Goal: Information Seeking & Learning: Learn about a topic

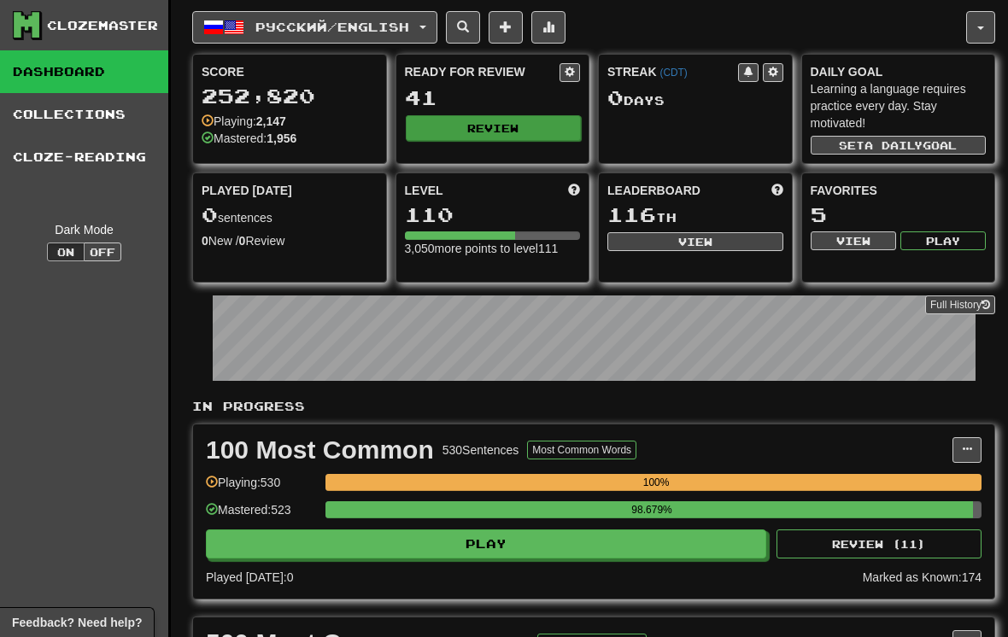
click at [555, 138] on button "Review" at bounding box center [494, 128] width 176 height 26
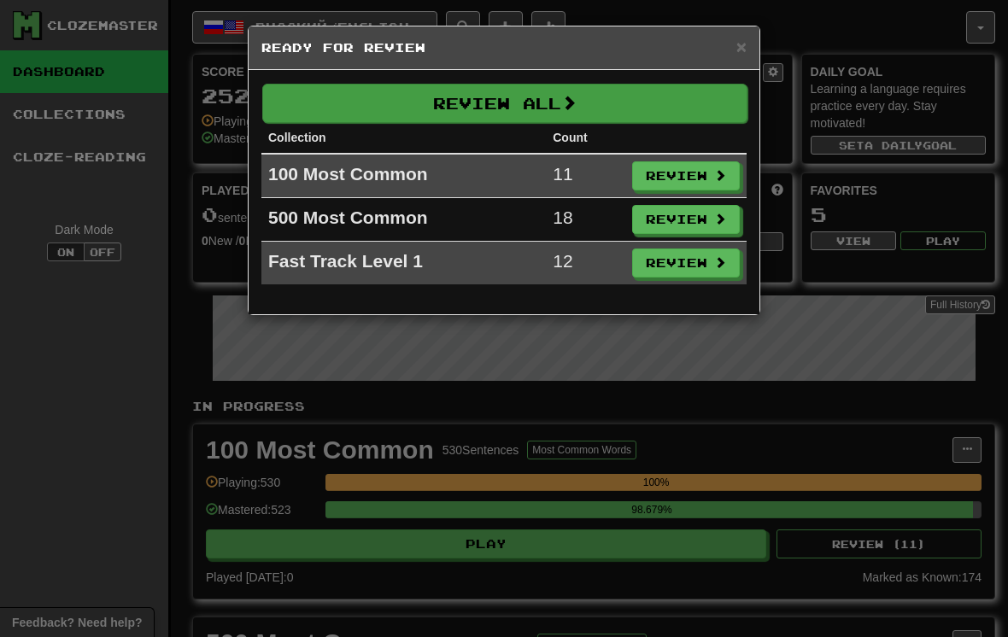
click at [690, 95] on button "Review All" at bounding box center [504, 103] width 485 height 39
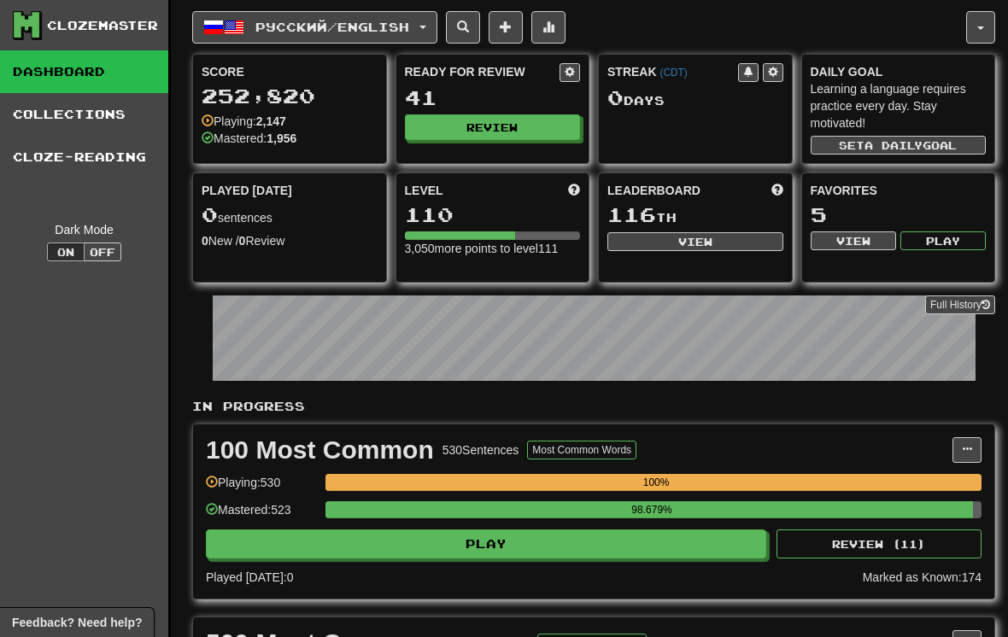
select select "**"
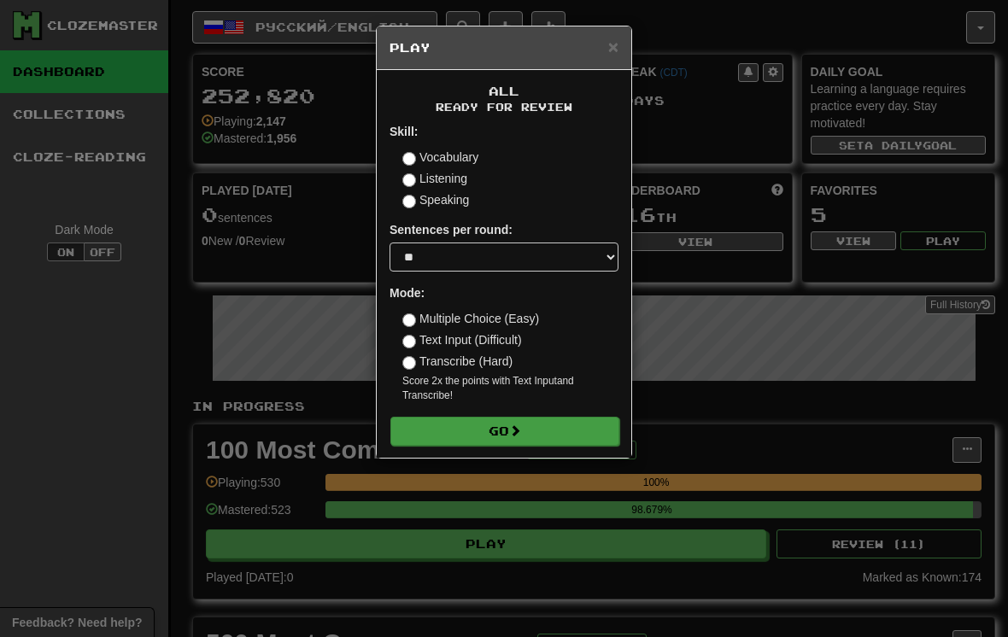
click at [538, 436] on button "Go" at bounding box center [504, 431] width 229 height 29
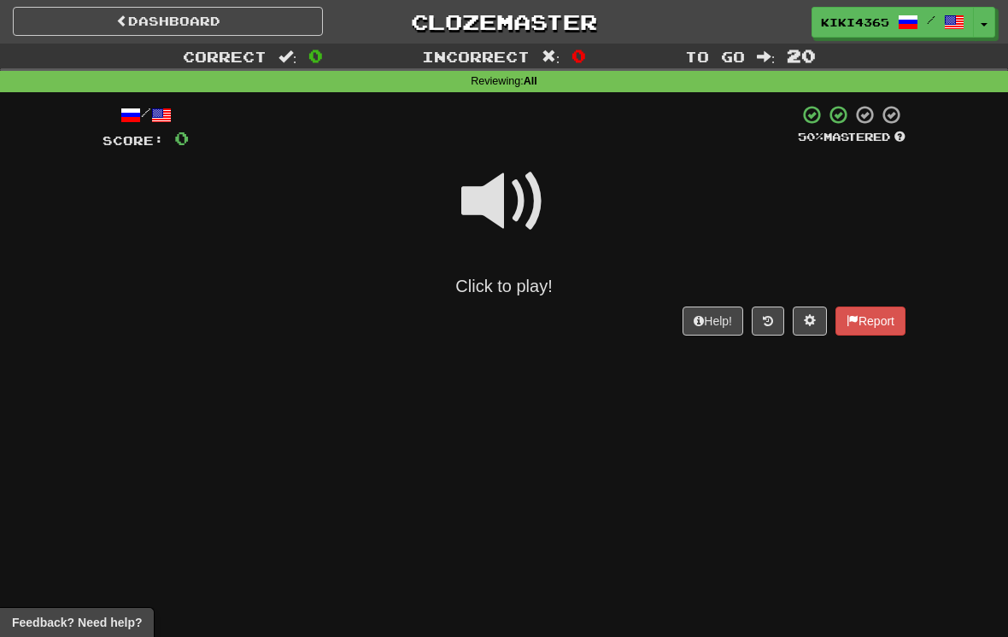
click at [521, 177] on span at bounding box center [503, 201] width 85 height 85
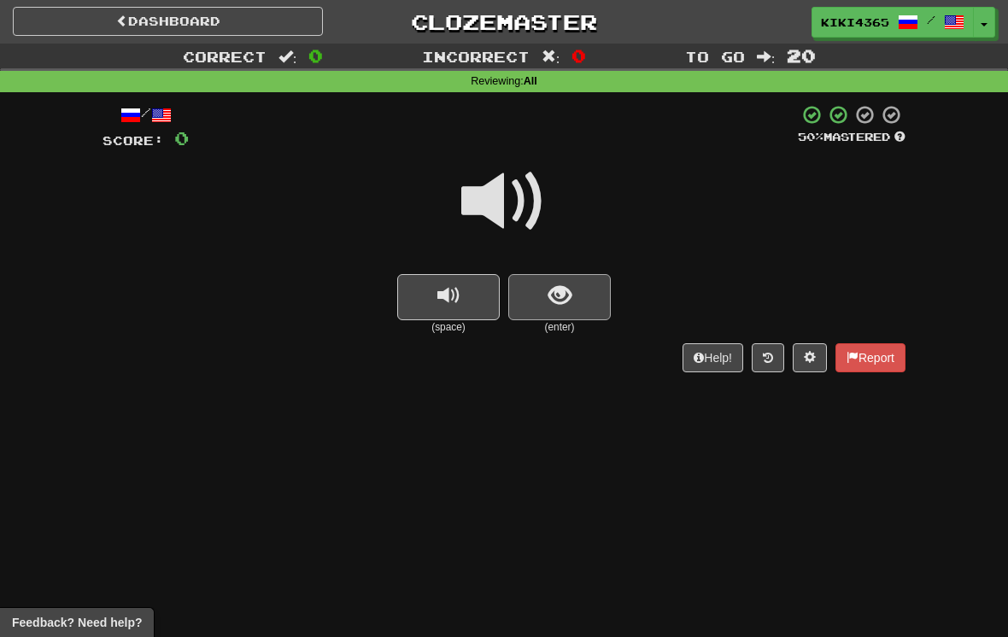
click at [579, 285] on button "show sentence" at bounding box center [559, 297] width 102 height 46
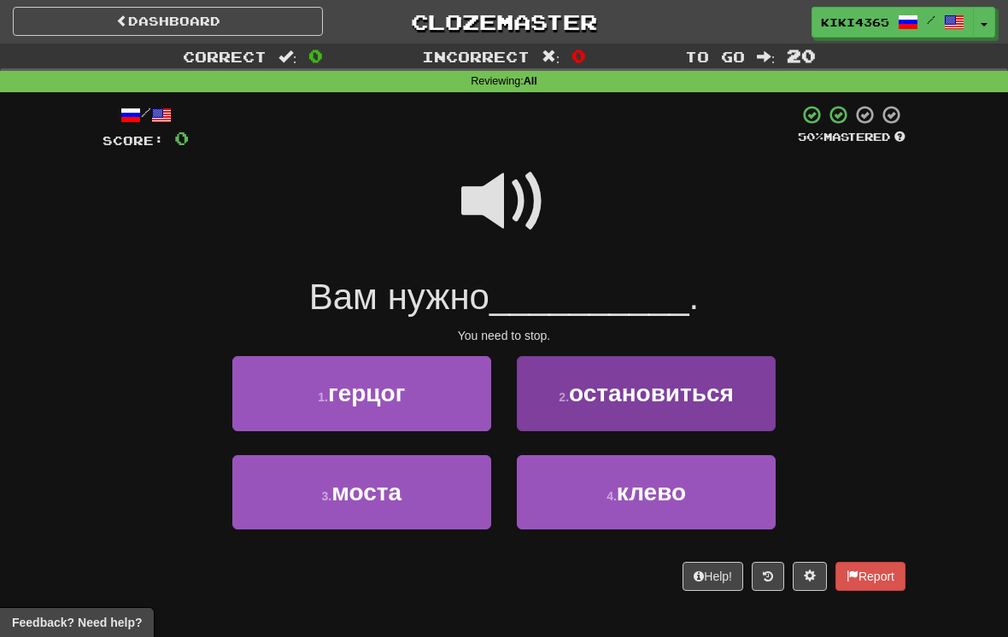
click at [723, 400] on span "остановиться" at bounding box center [651, 393] width 165 height 26
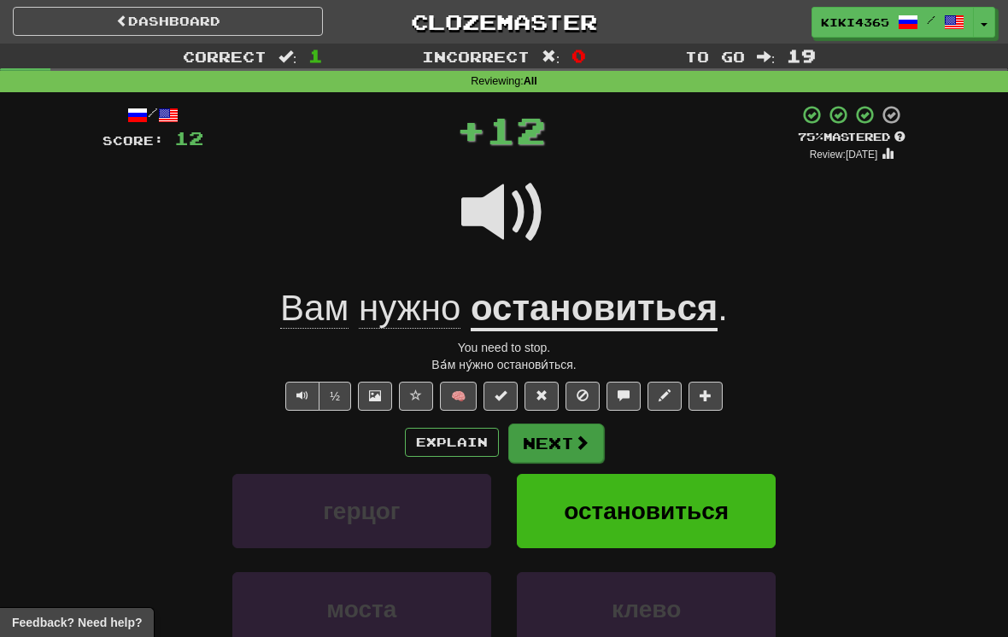
click at [587, 438] on span at bounding box center [581, 442] width 15 height 15
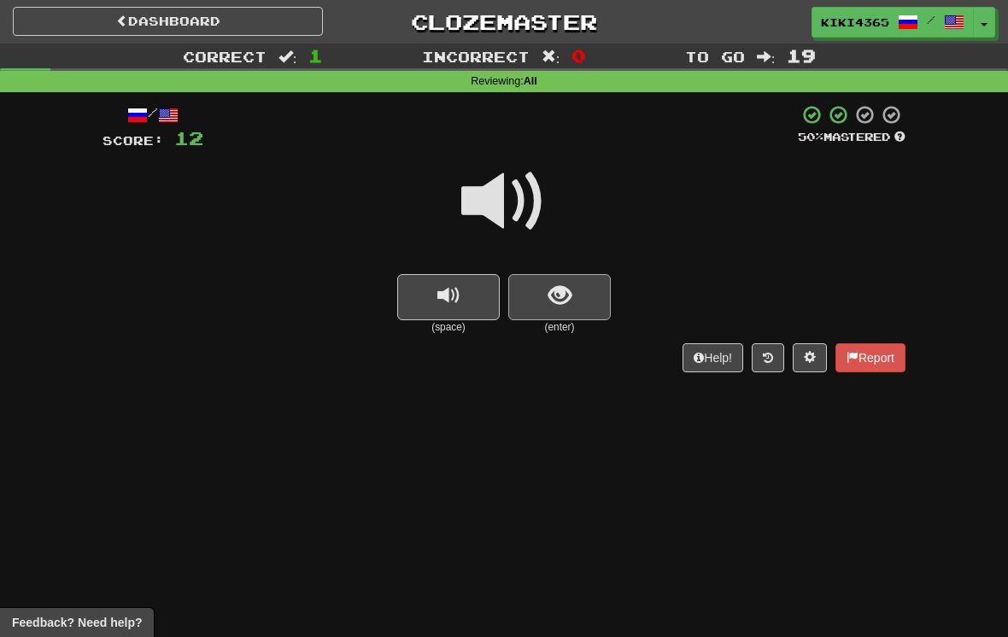
click at [590, 293] on button "show sentence" at bounding box center [559, 297] width 102 height 46
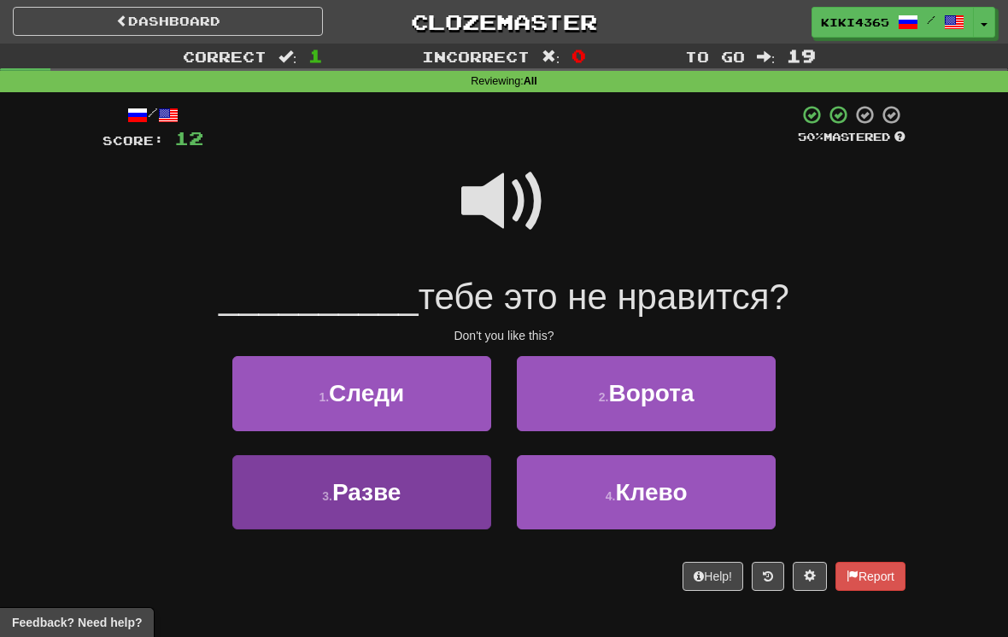
click at [468, 495] on button "3 . Разве" at bounding box center [361, 492] width 259 height 74
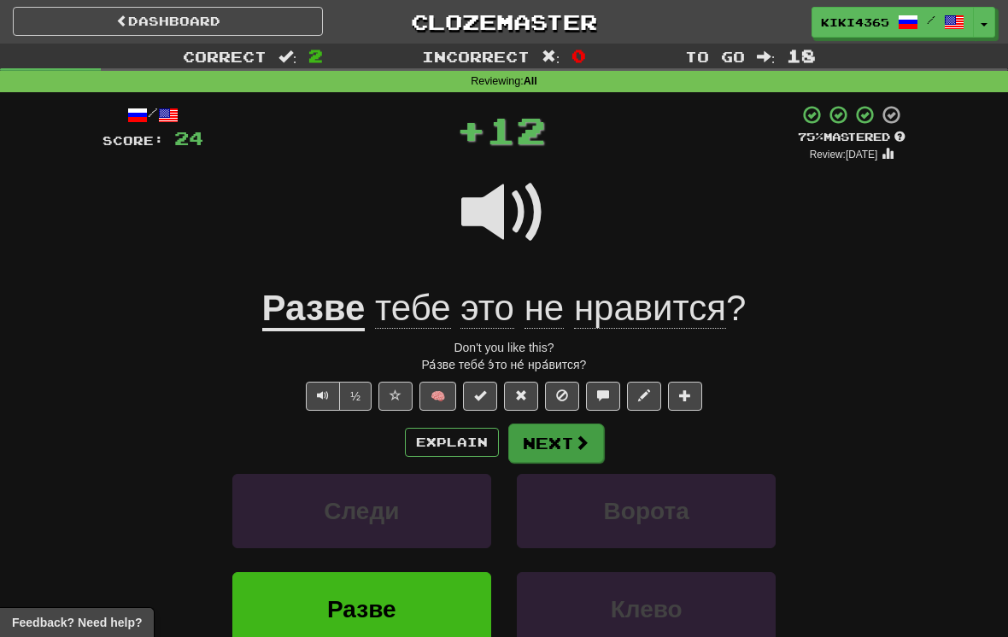
click at [582, 435] on span at bounding box center [581, 442] width 15 height 15
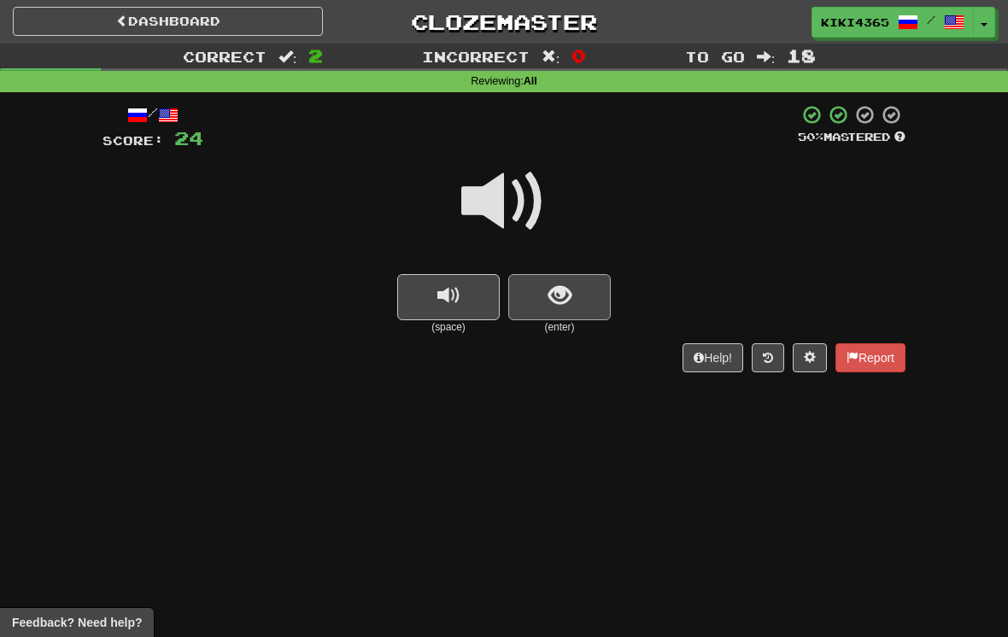
click at [582, 290] on button "show sentence" at bounding box center [559, 297] width 102 height 46
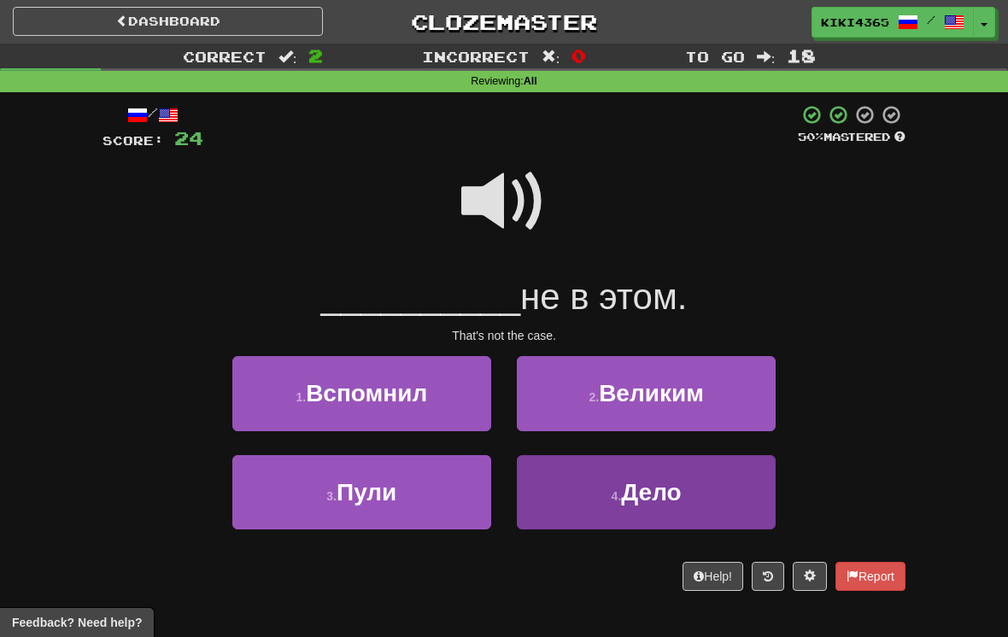
click at [677, 469] on button "4 . Дело" at bounding box center [646, 492] width 259 height 74
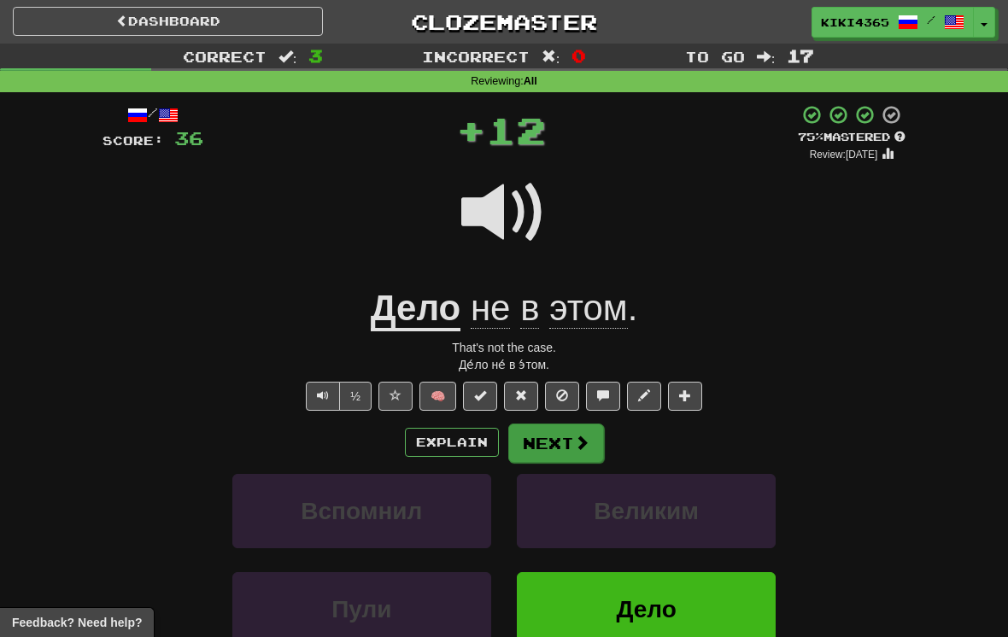
click at [558, 436] on button "Next" at bounding box center [556, 443] width 96 height 39
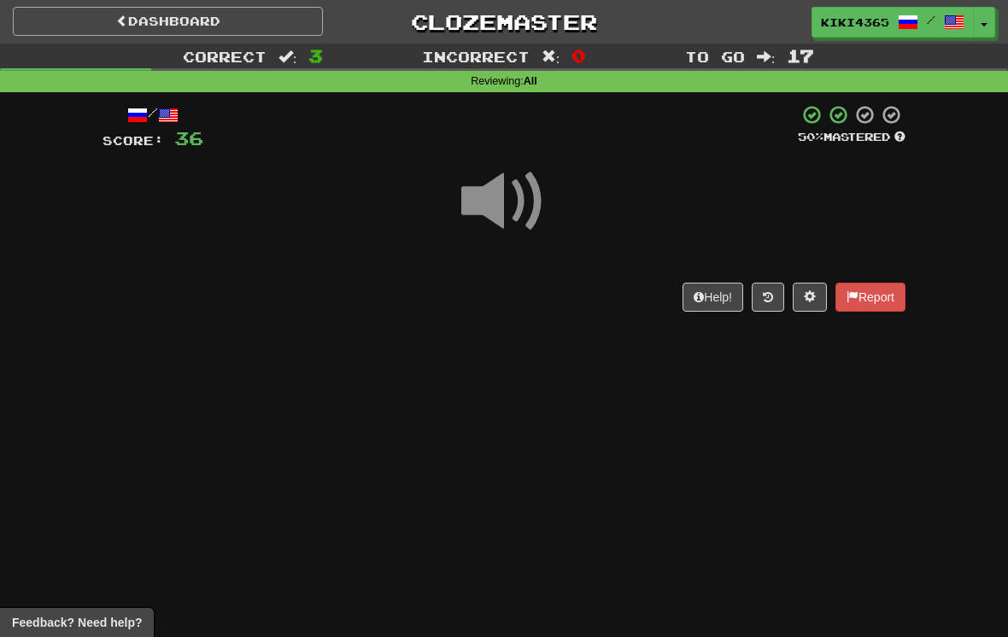
click at [63, 26] on link "Dashboard" at bounding box center [168, 21] width 310 height 29
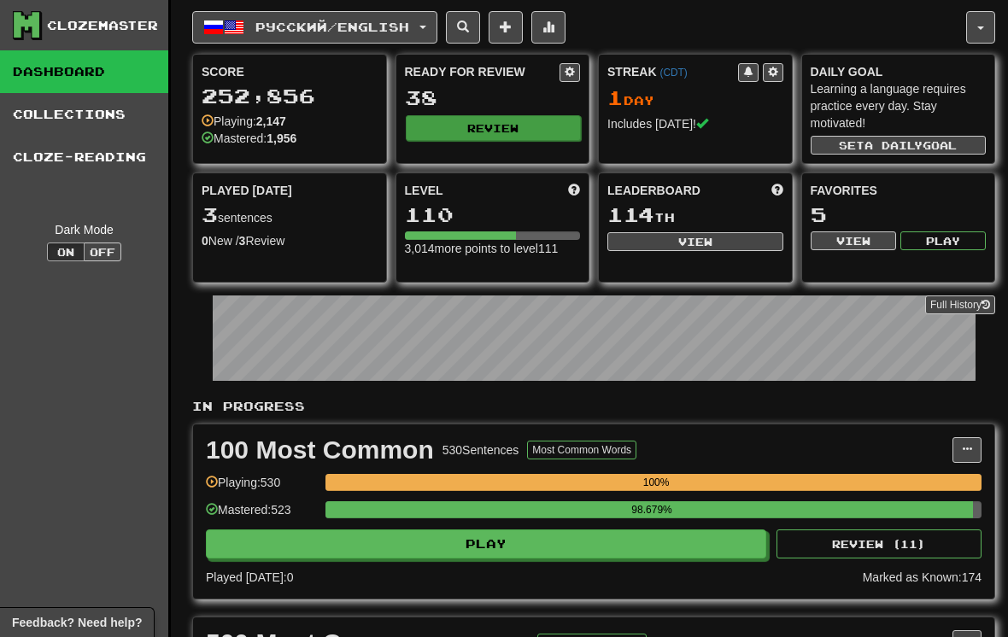
click at [565, 137] on button "Review" at bounding box center [494, 128] width 176 height 26
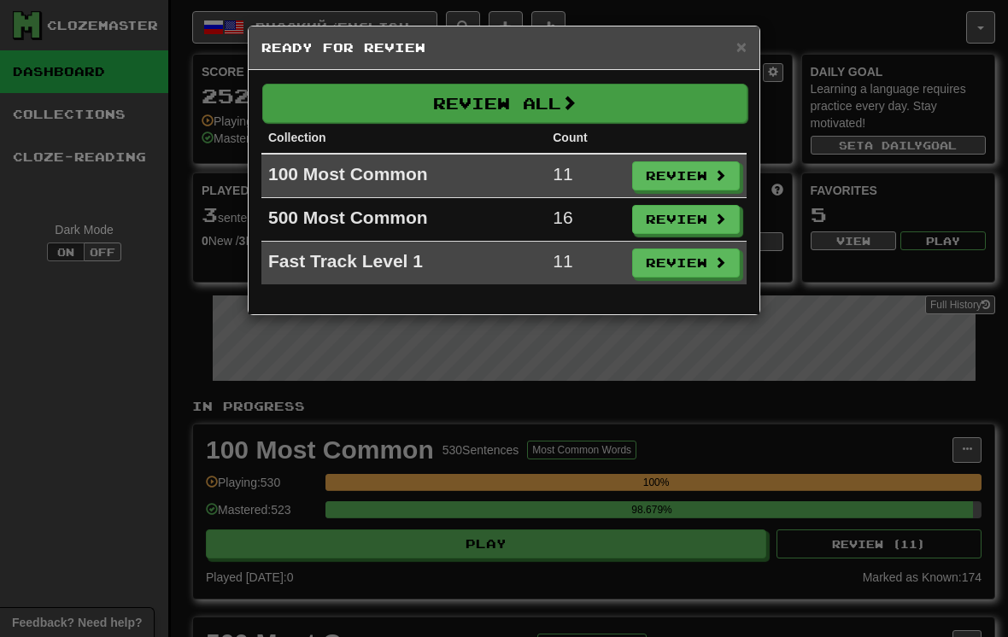
click at [705, 98] on button "Review All" at bounding box center [504, 103] width 485 height 39
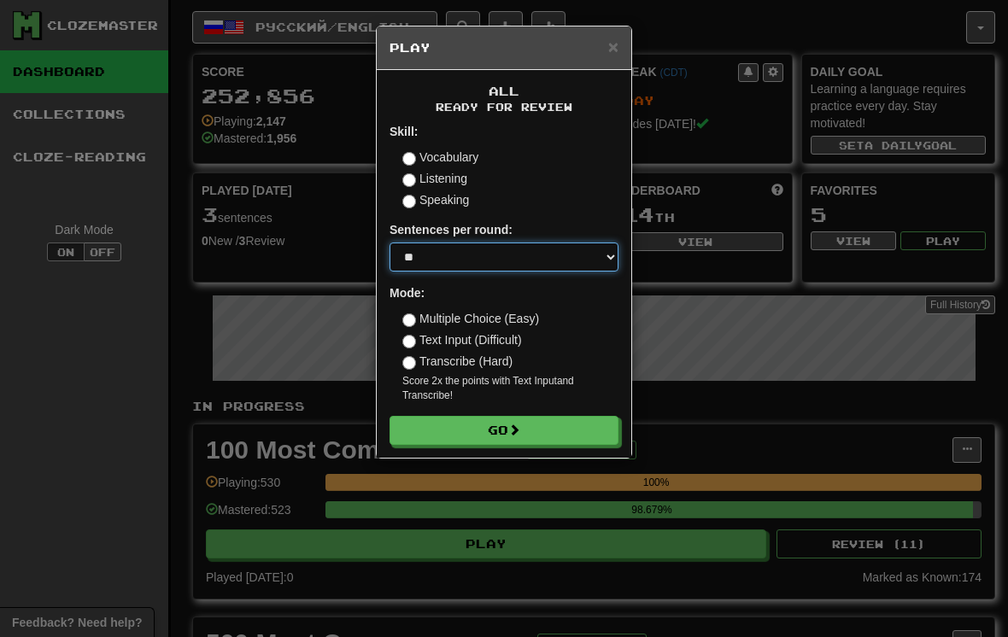
click at [584, 254] on select "* ** ** ** ** ** *** ********" at bounding box center [503, 257] width 229 height 29
select select "**"
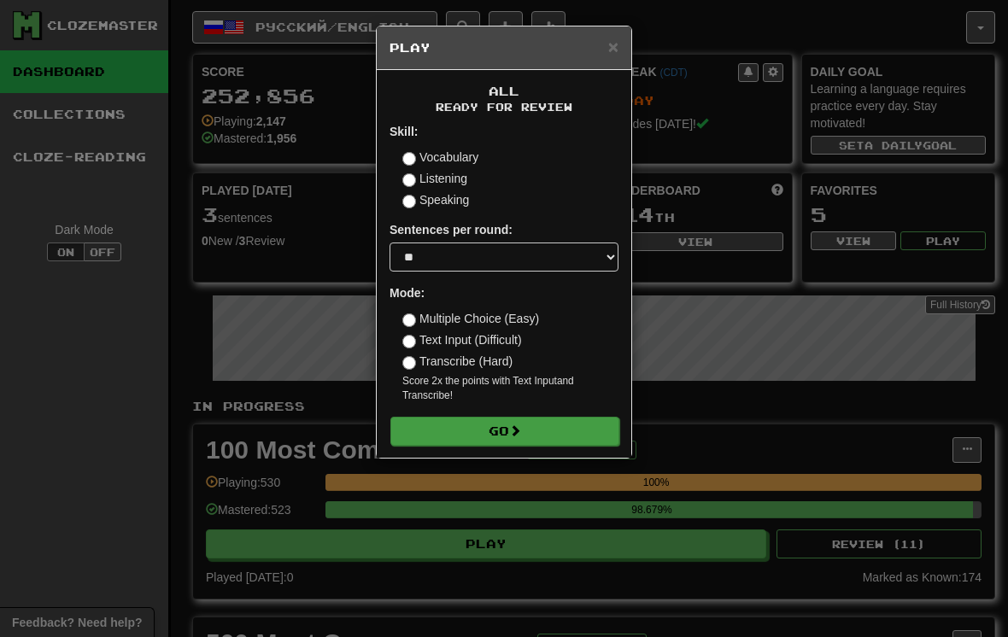
click at [548, 429] on button "Go" at bounding box center [504, 431] width 229 height 29
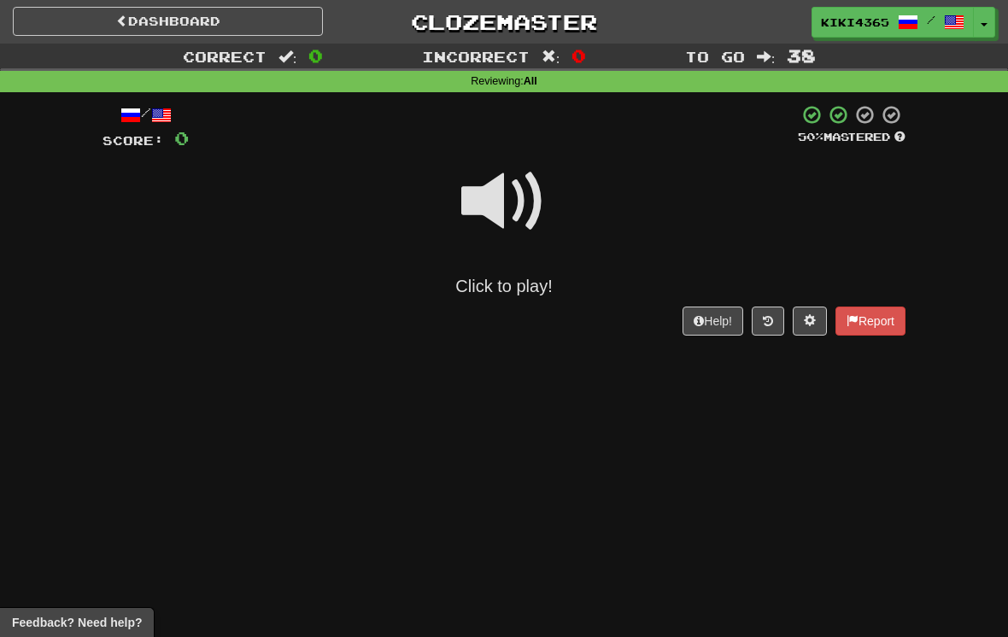
click at [502, 200] on span at bounding box center [503, 201] width 85 height 85
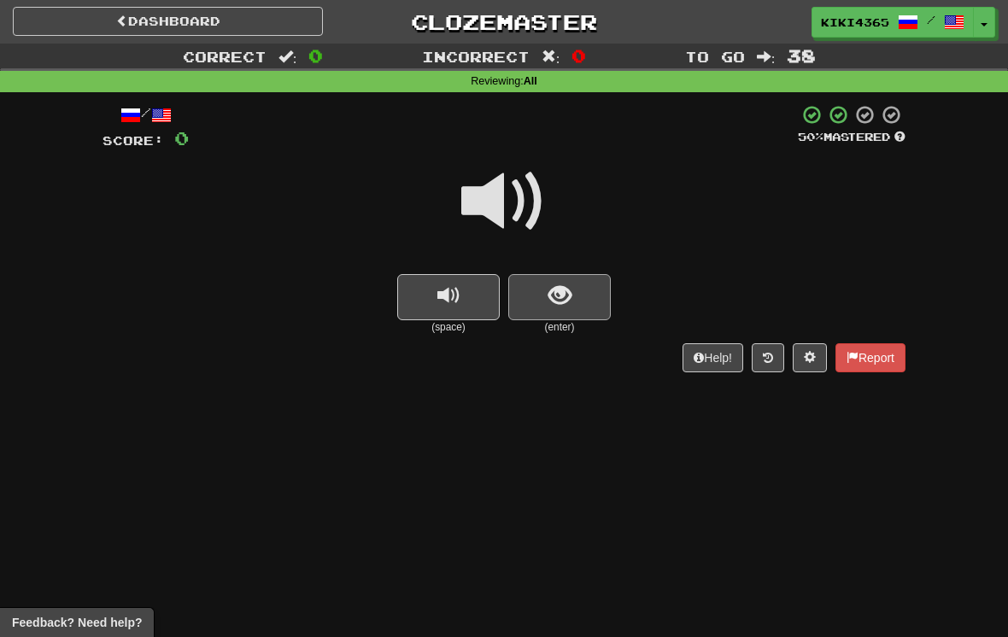
click at [581, 286] on button "show sentence" at bounding box center [559, 297] width 102 height 46
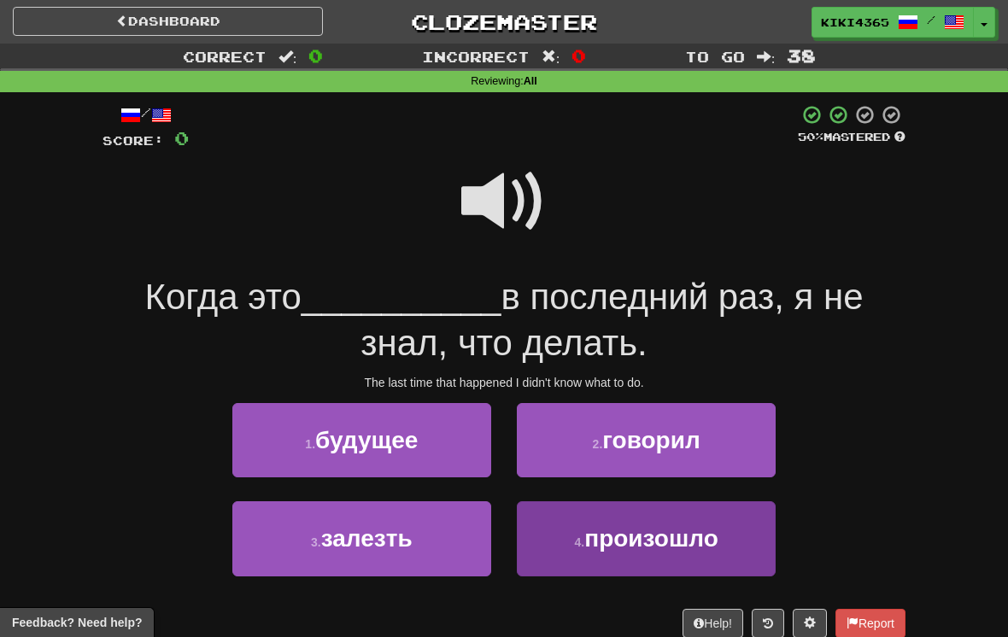
click at [705, 555] on button "4 . произошло" at bounding box center [646, 538] width 259 height 74
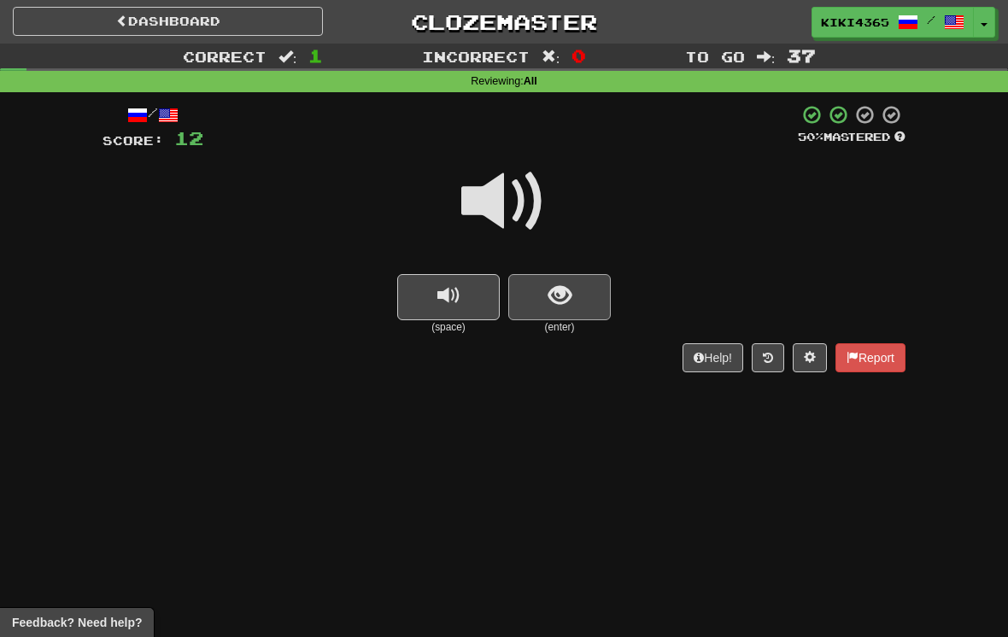
click at [564, 305] on span "show sentence" at bounding box center [559, 295] width 23 height 23
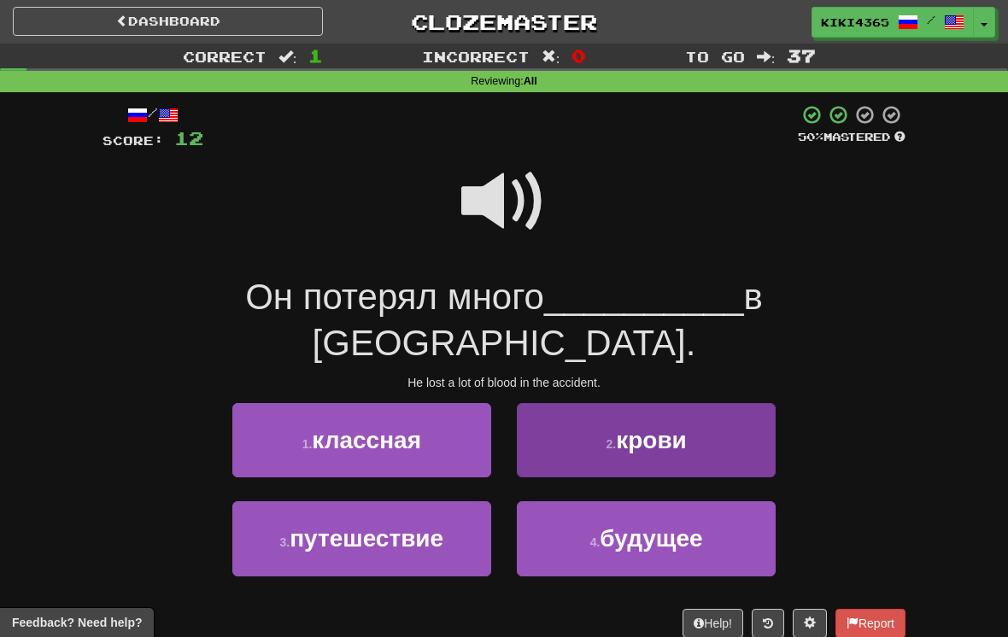
click at [724, 403] on button "2 . крови" at bounding box center [646, 440] width 259 height 74
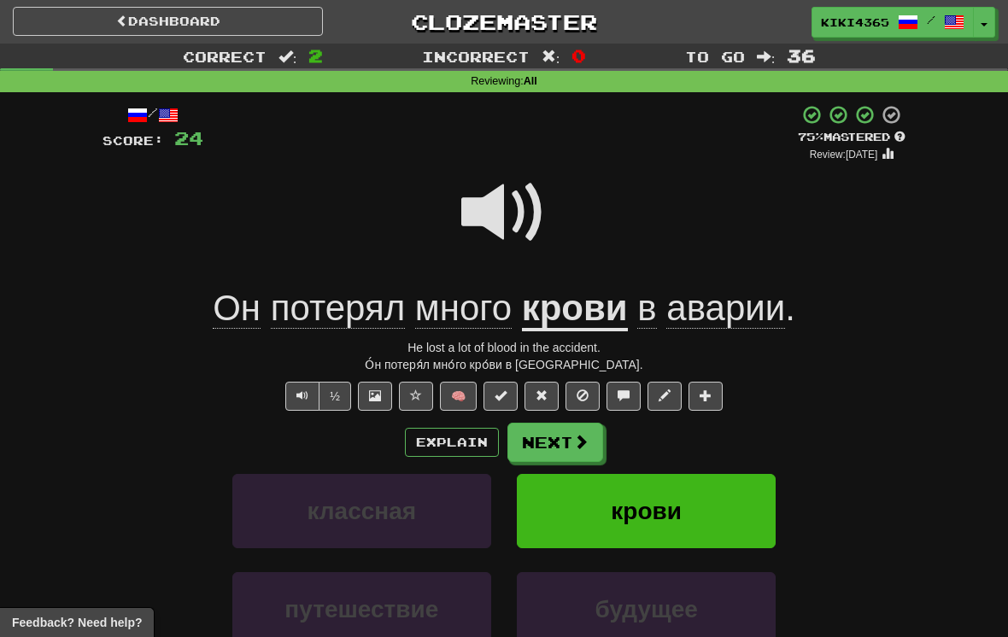
click at [747, 507] on button "крови" at bounding box center [646, 511] width 259 height 74
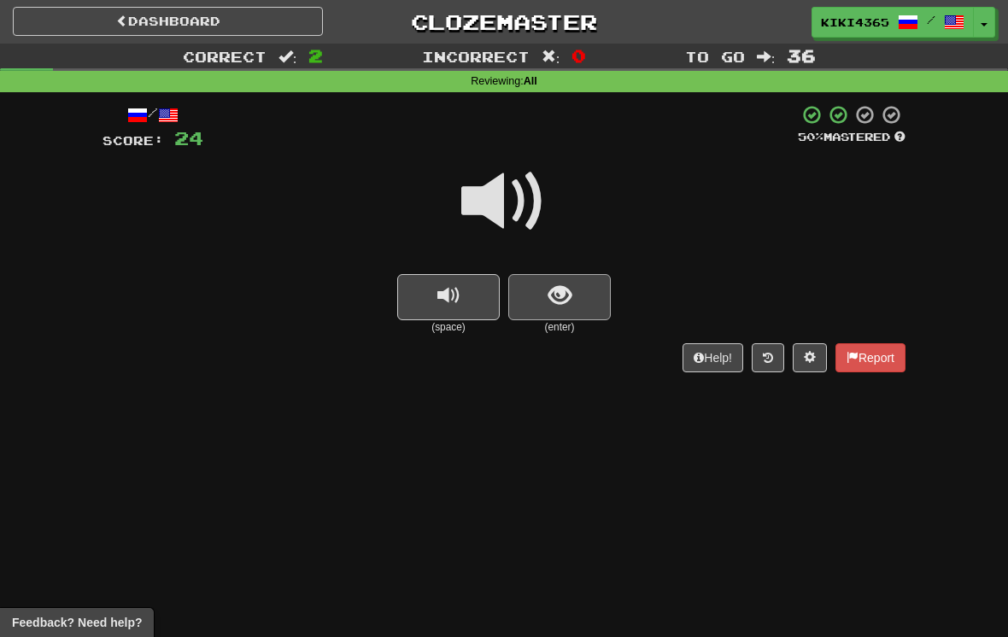
click at [574, 316] on button "show sentence" at bounding box center [559, 297] width 102 height 46
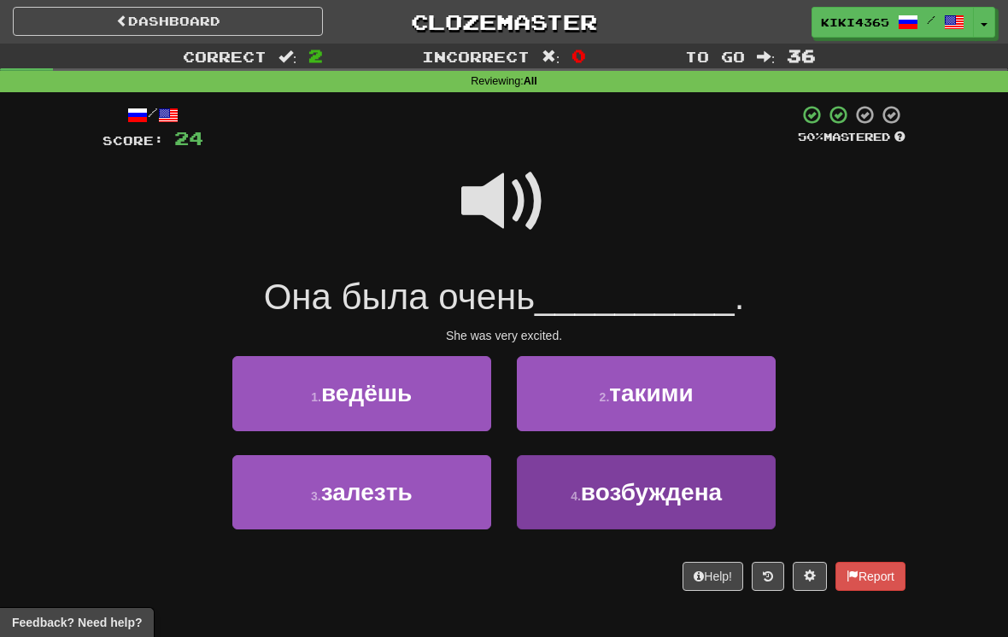
click at [686, 497] on span "возбуждена" at bounding box center [651, 492] width 141 height 26
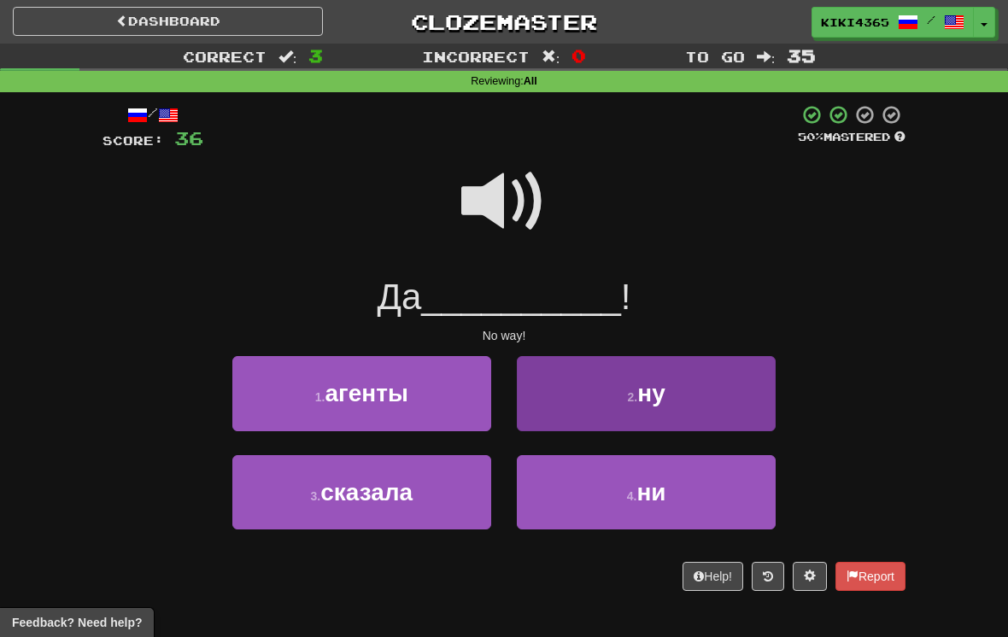
click at [714, 389] on button "2 . ну" at bounding box center [646, 393] width 259 height 74
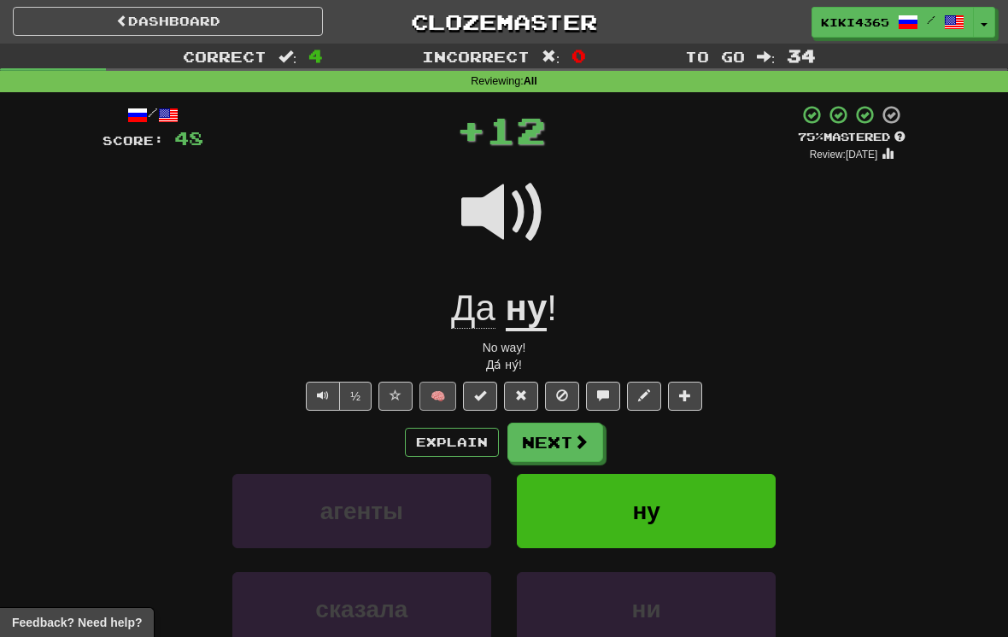
click at [421, 390] on button "🧠" at bounding box center [437, 396] width 37 height 29
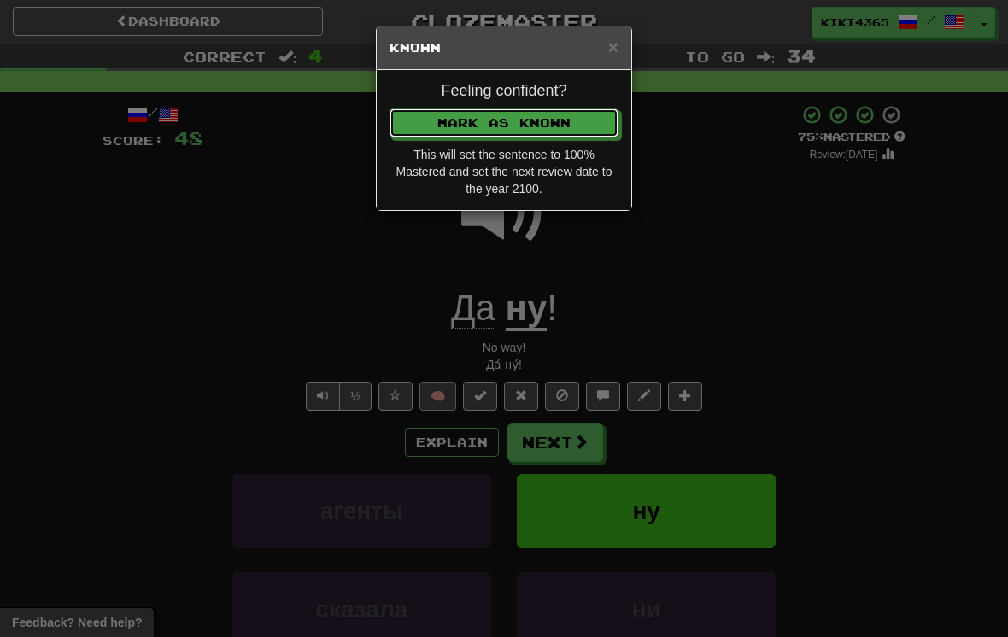
click at [504, 122] on button "Mark as Known" at bounding box center [503, 122] width 229 height 29
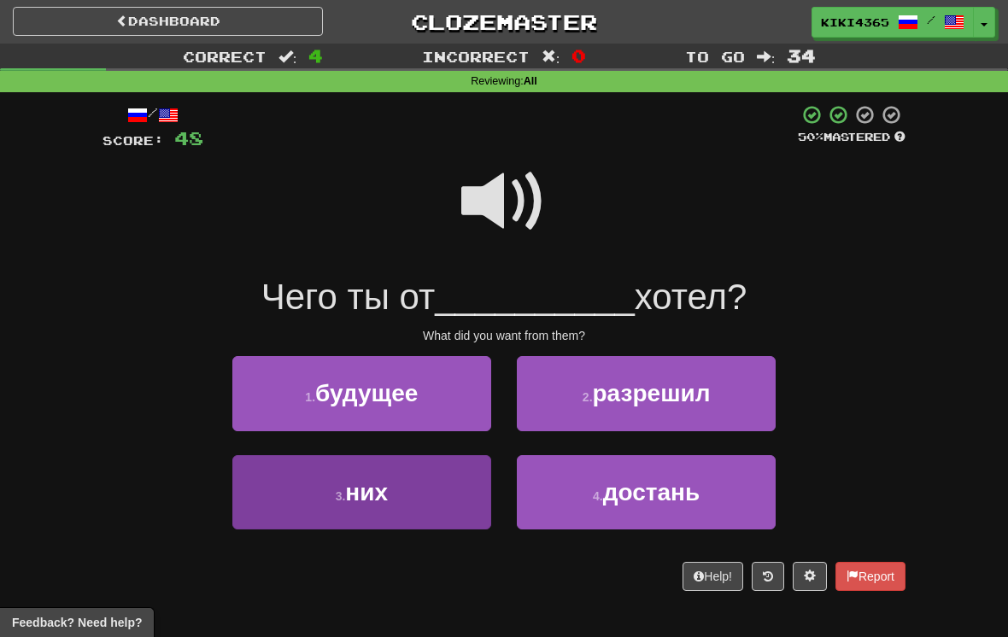
click at [404, 494] on button "3 . них" at bounding box center [361, 492] width 259 height 74
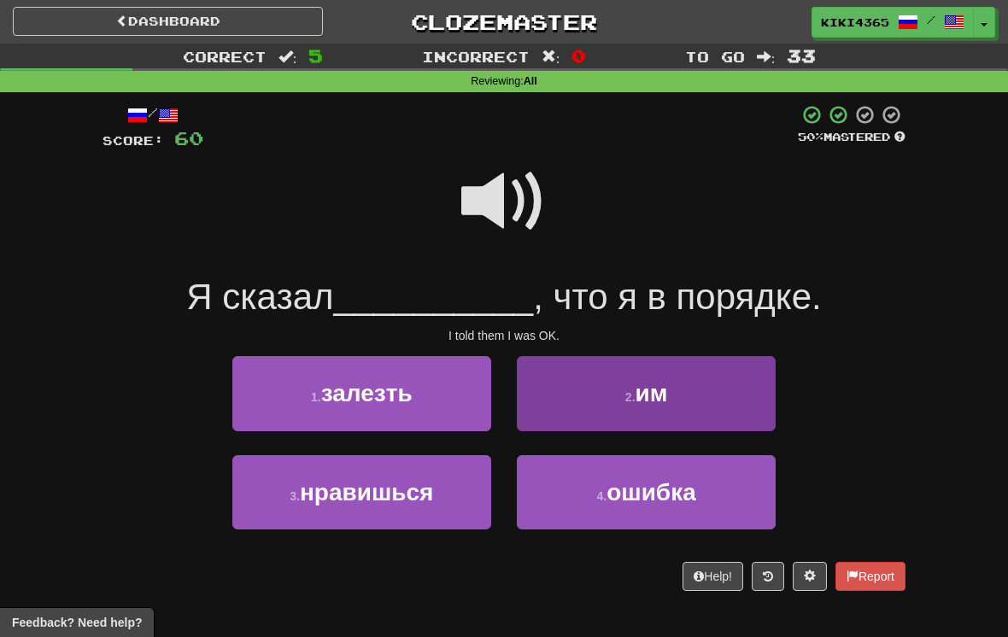
click at [725, 392] on button "2 . им" at bounding box center [646, 393] width 259 height 74
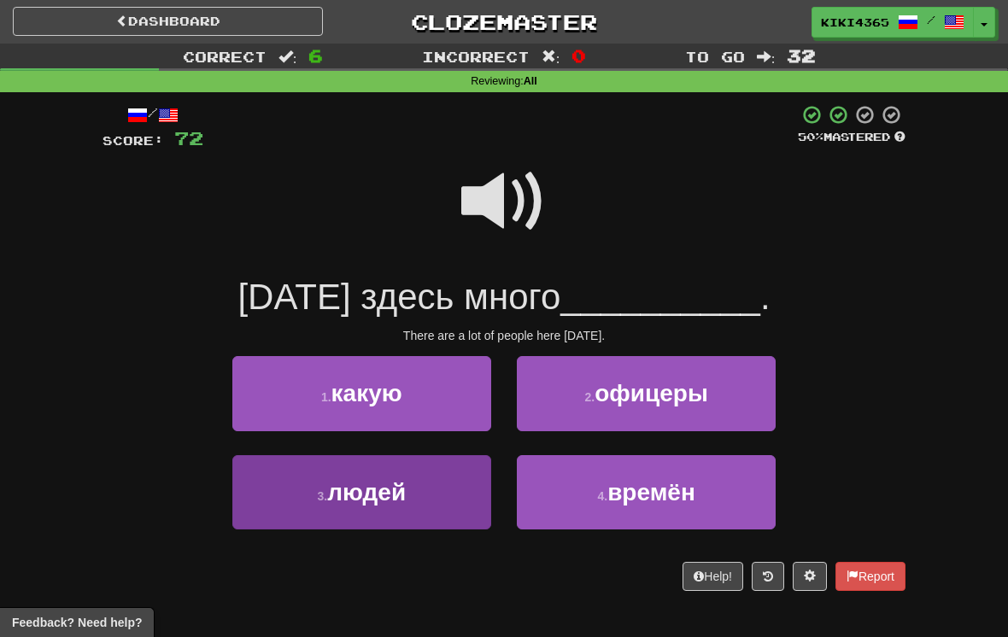
click at [413, 495] on button "3 . людей" at bounding box center [361, 492] width 259 height 74
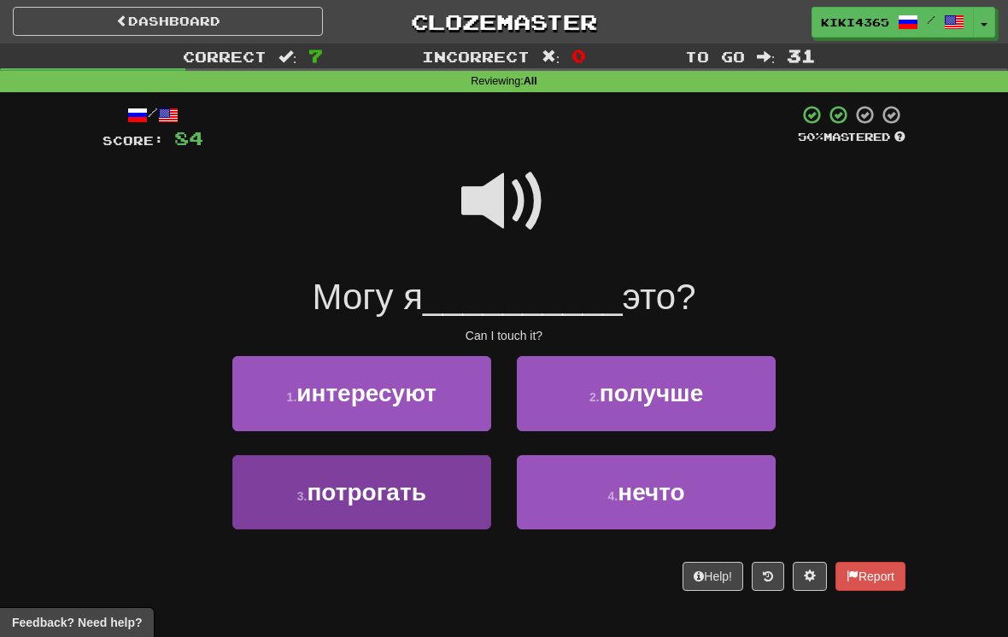
click at [462, 480] on button "3 . потрогать" at bounding box center [361, 492] width 259 height 74
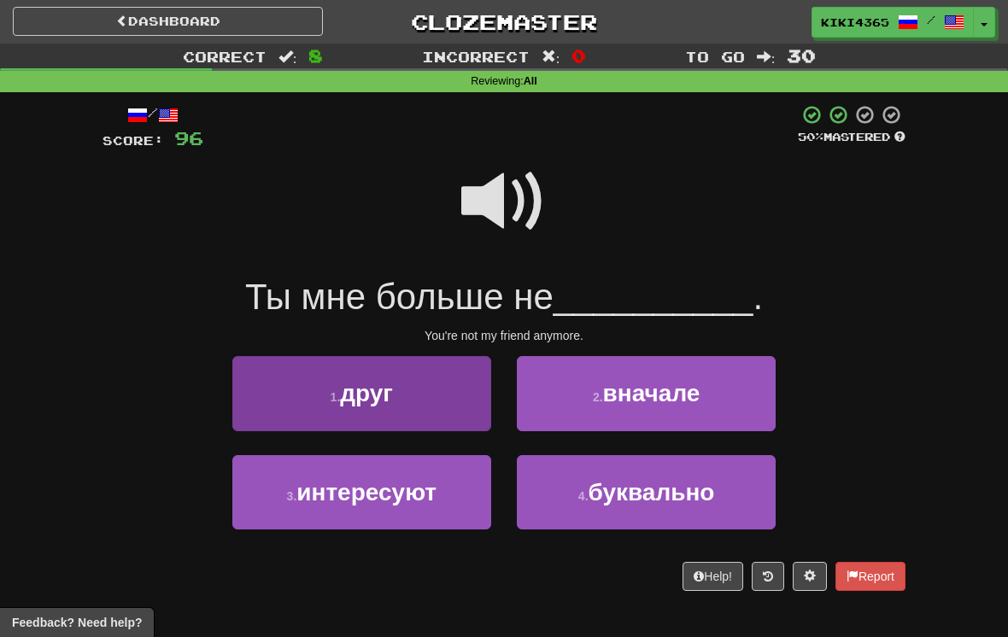
click at [432, 390] on button "1 . друг" at bounding box center [361, 393] width 259 height 74
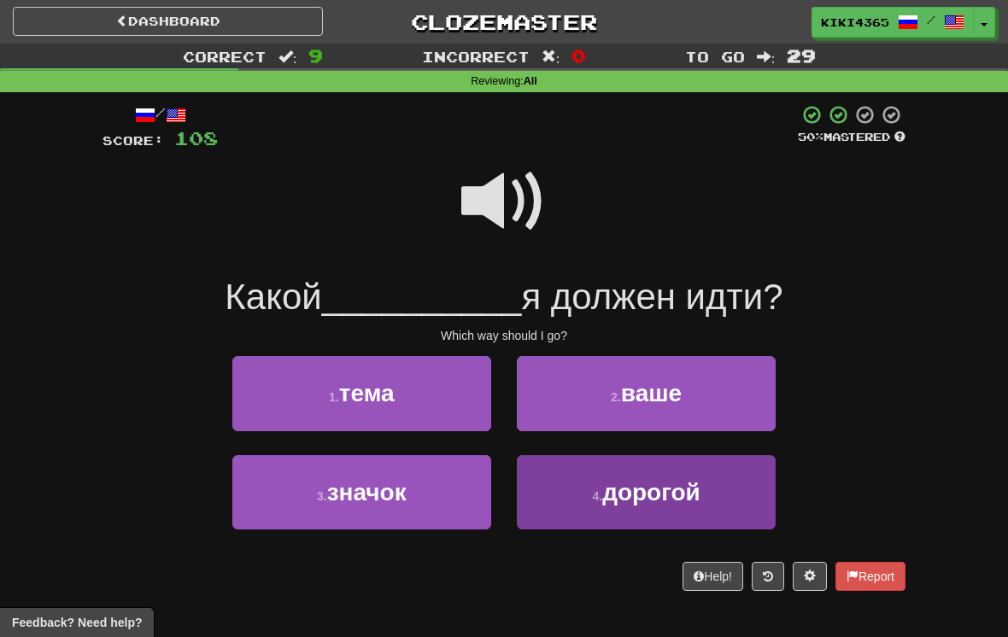
click at [610, 500] on span "дорогой" at bounding box center [651, 492] width 98 height 26
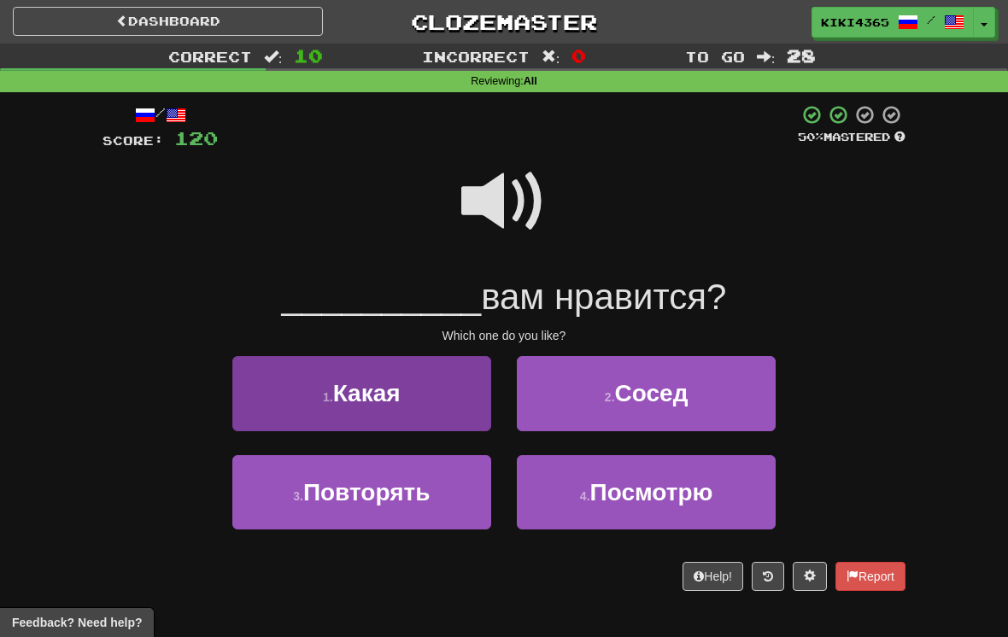
click at [362, 401] on span "Какая" at bounding box center [366, 393] width 67 height 26
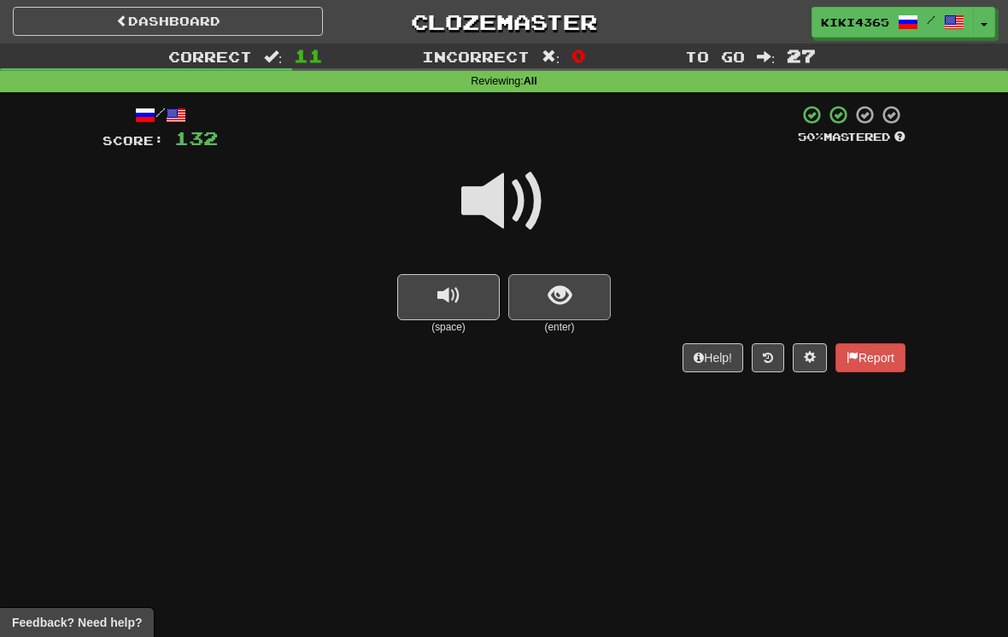
click at [577, 297] on button "show sentence" at bounding box center [559, 297] width 102 height 46
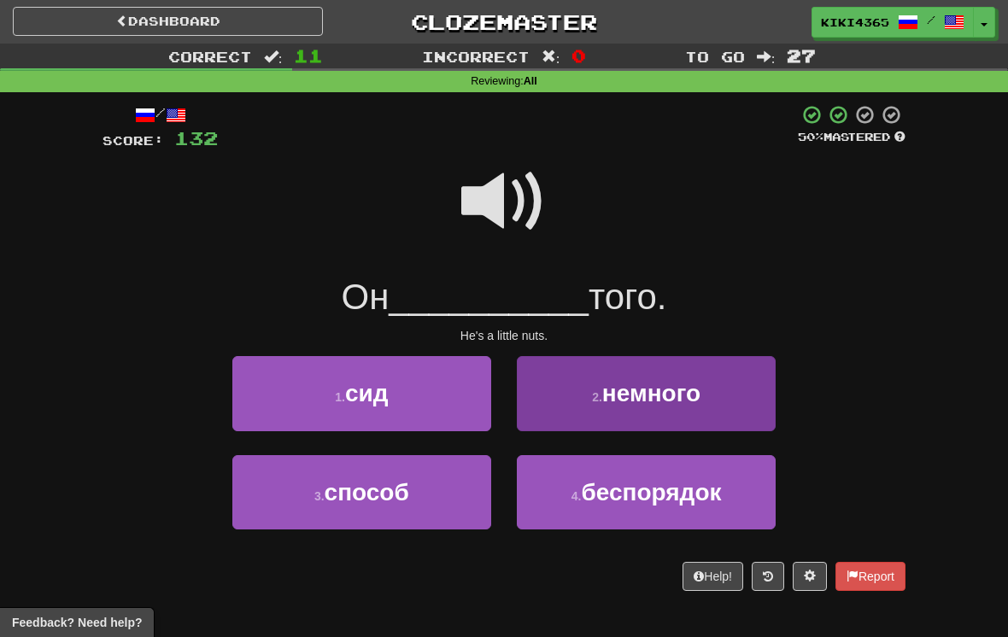
click at [704, 393] on button "2 . немного" at bounding box center [646, 393] width 259 height 74
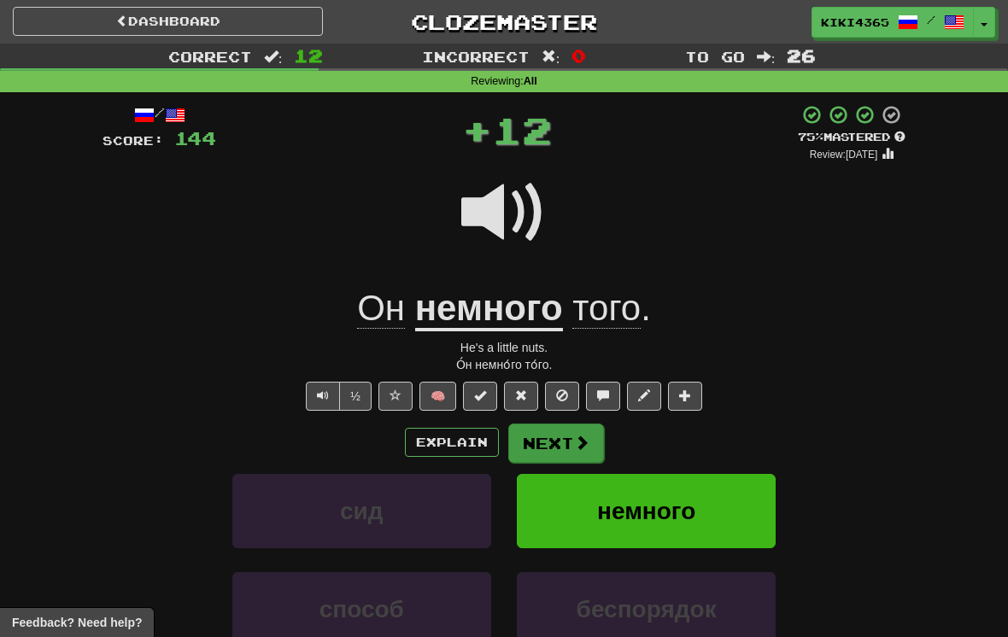
click at [580, 435] on span at bounding box center [581, 442] width 15 height 15
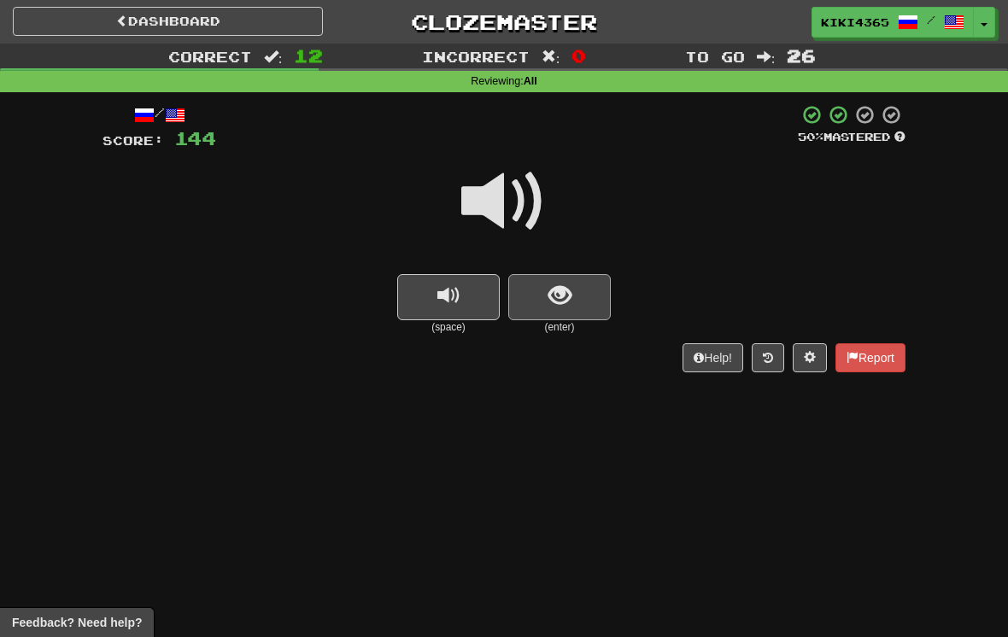
click at [562, 284] on span "show sentence" at bounding box center [559, 295] width 23 height 23
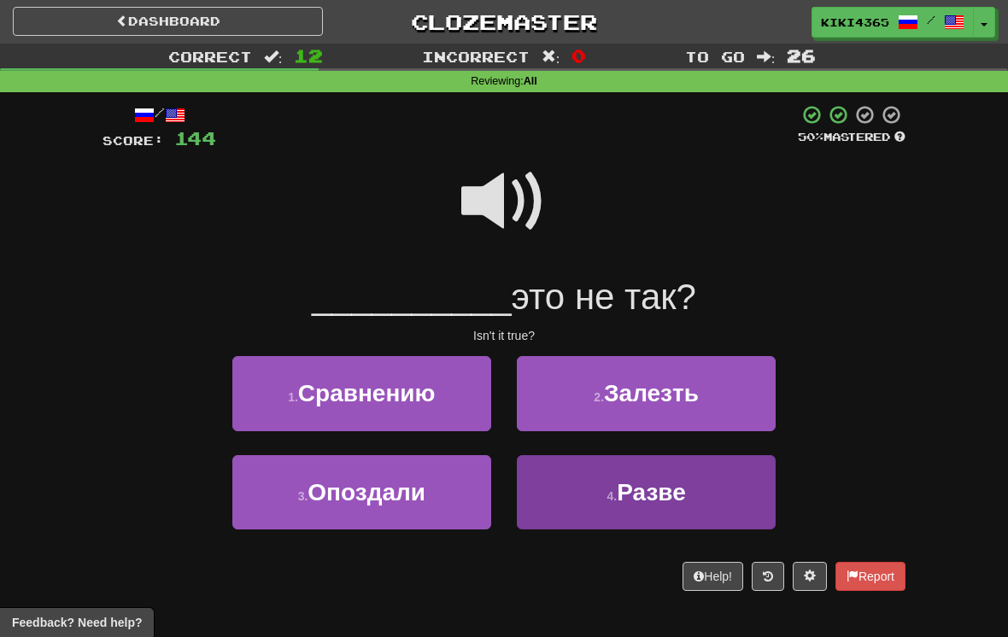
click at [720, 489] on button "4 . Разве" at bounding box center [646, 492] width 259 height 74
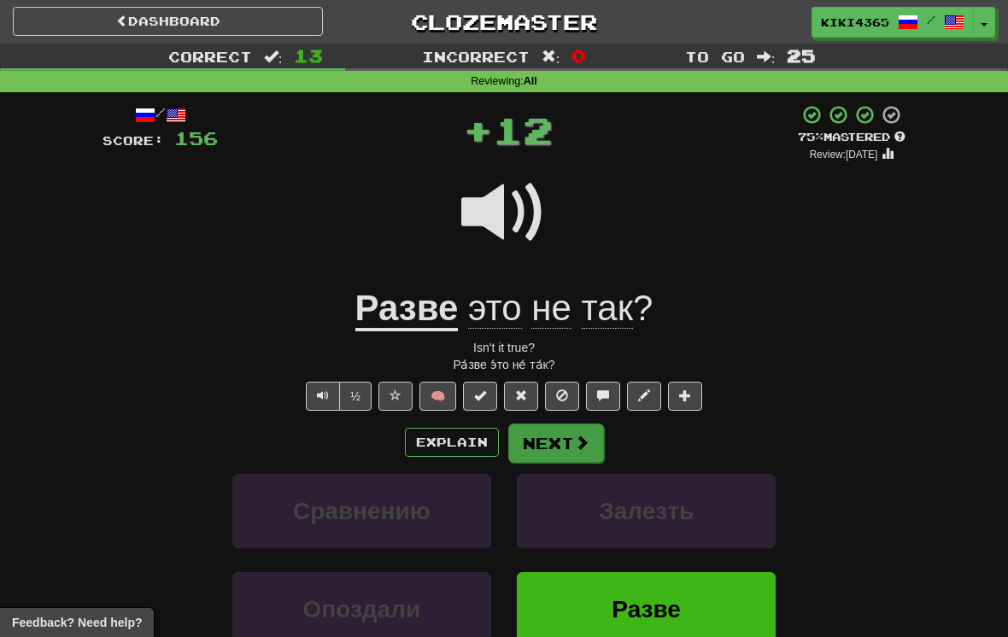
click at [570, 437] on button "Next" at bounding box center [556, 443] width 96 height 39
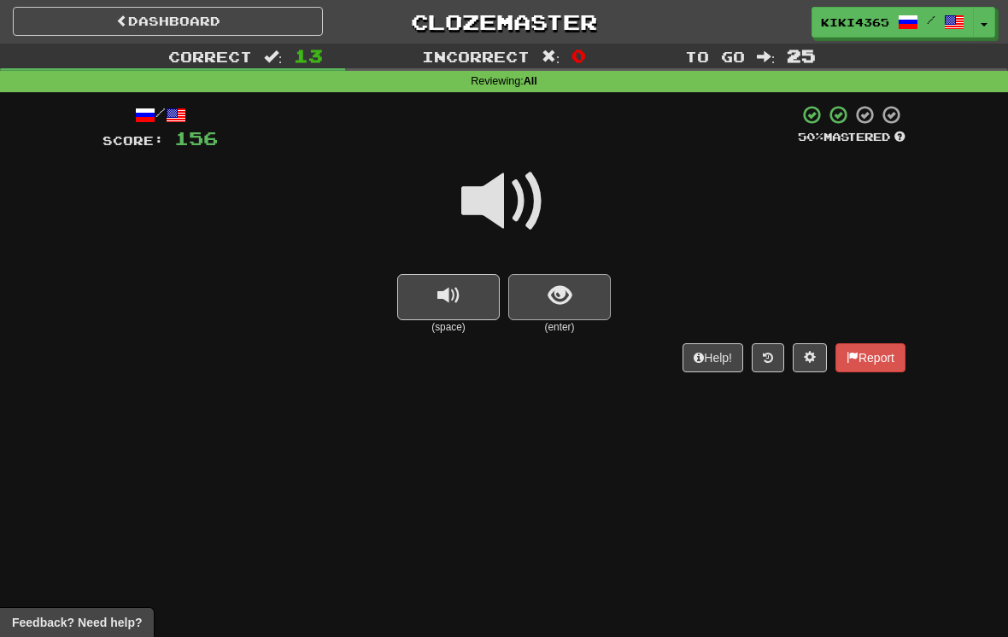
click at [560, 303] on span "show sentence" at bounding box center [559, 295] width 23 height 23
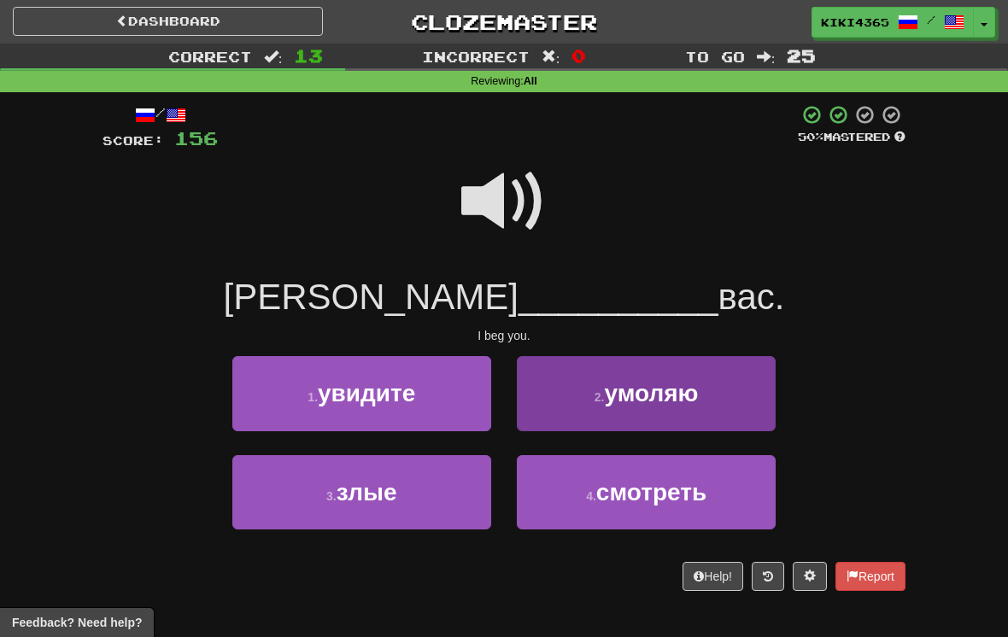
click at [734, 402] on button "2 . умоляю" at bounding box center [646, 393] width 259 height 74
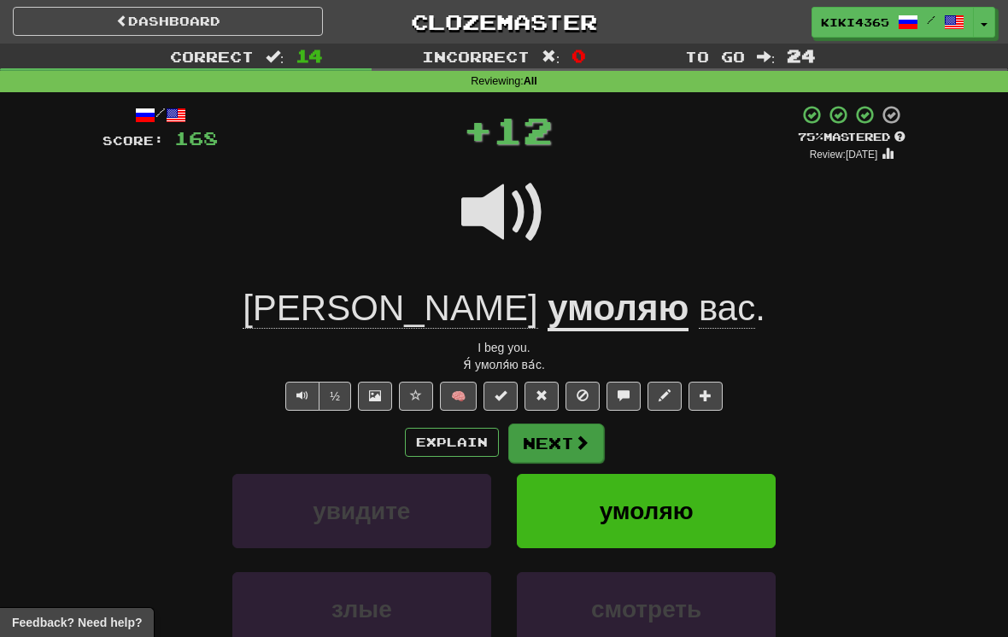
click at [558, 427] on button "Next" at bounding box center [556, 443] width 96 height 39
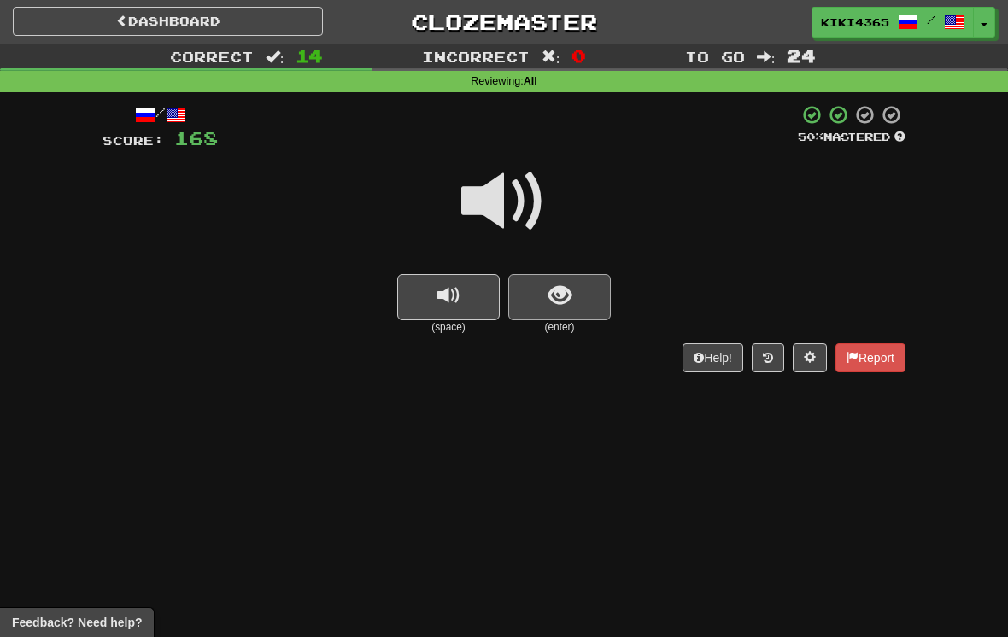
click at [560, 308] on button "show sentence" at bounding box center [559, 297] width 102 height 46
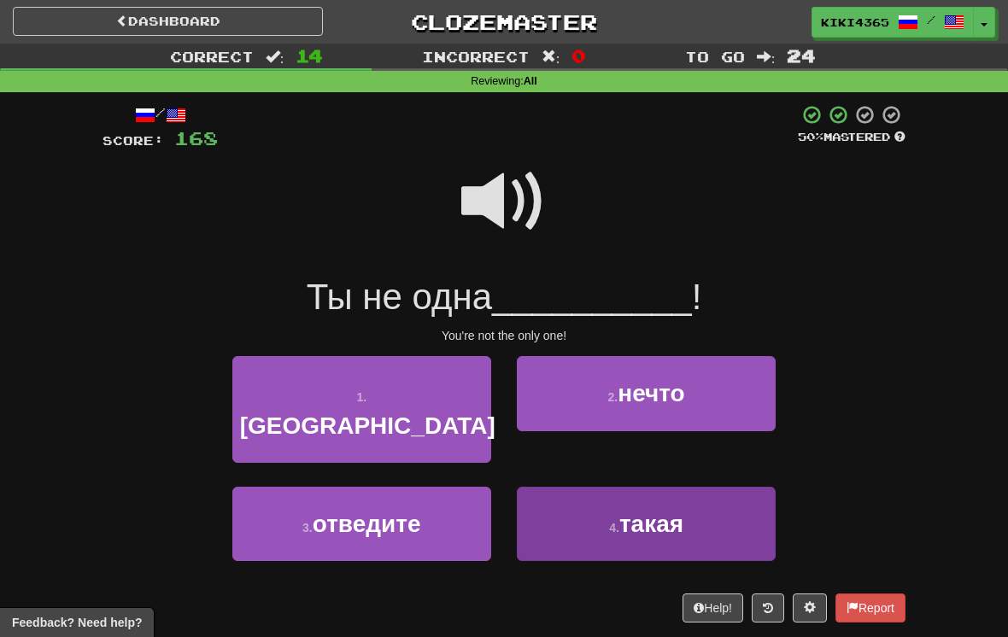
click at [676, 511] on span "такая" at bounding box center [651, 524] width 64 height 26
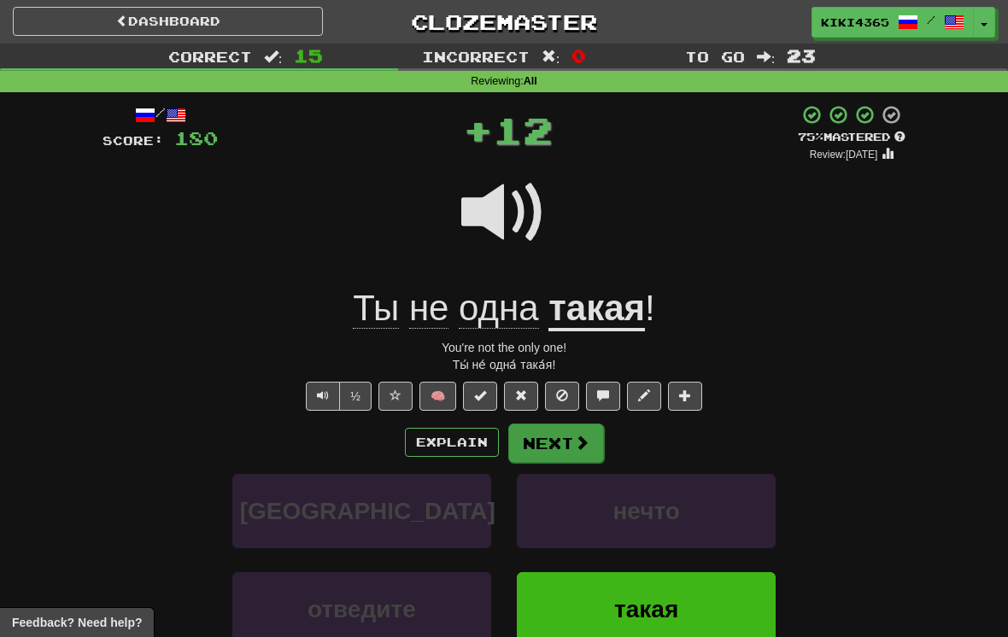
click at [575, 436] on span at bounding box center [581, 442] width 15 height 15
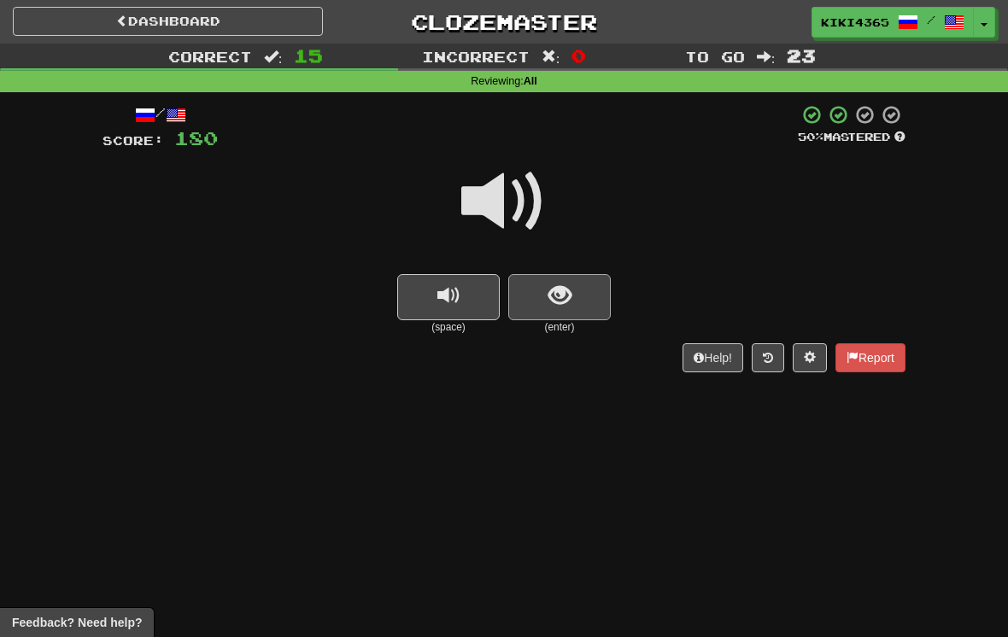
click at [571, 304] on button "show sentence" at bounding box center [559, 297] width 102 height 46
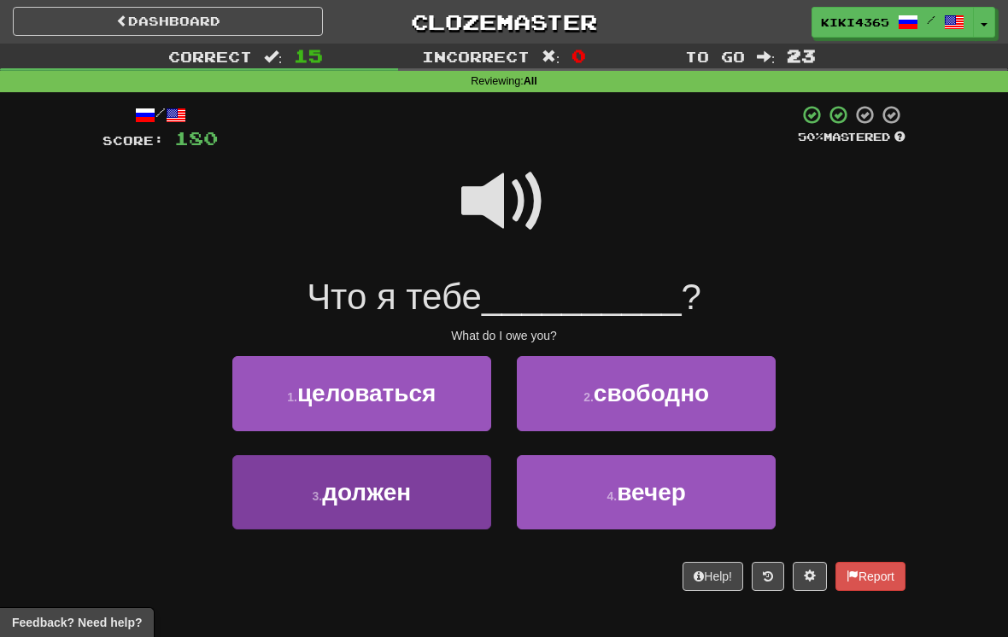
click at [407, 515] on button "3 . должен" at bounding box center [361, 492] width 259 height 74
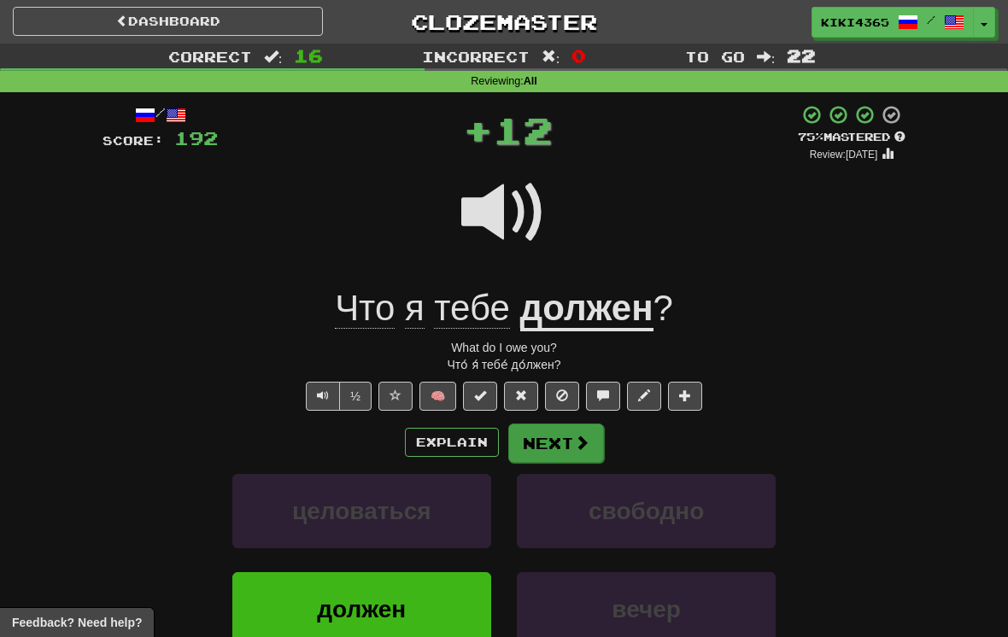
click at [580, 442] on span at bounding box center [581, 442] width 15 height 15
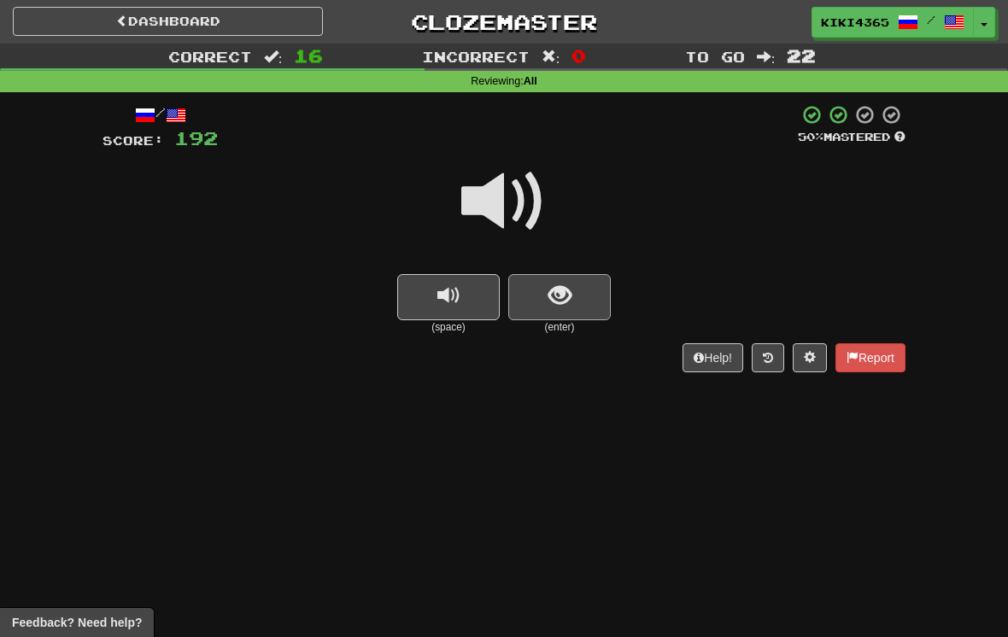
click at [582, 313] on button "show sentence" at bounding box center [559, 297] width 102 height 46
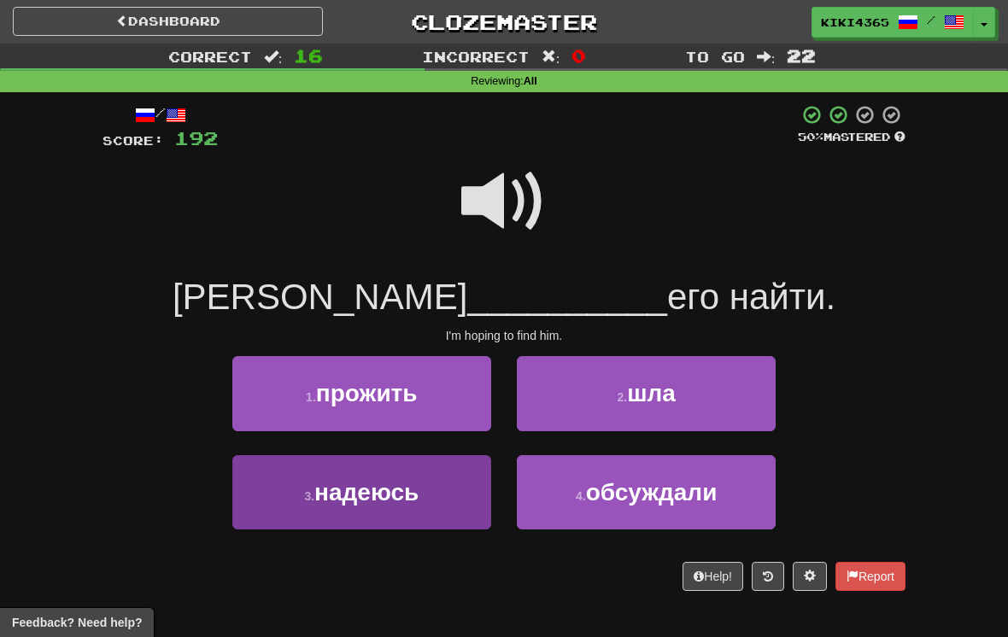
click at [422, 502] on button "3 . надеюсь" at bounding box center [361, 492] width 259 height 74
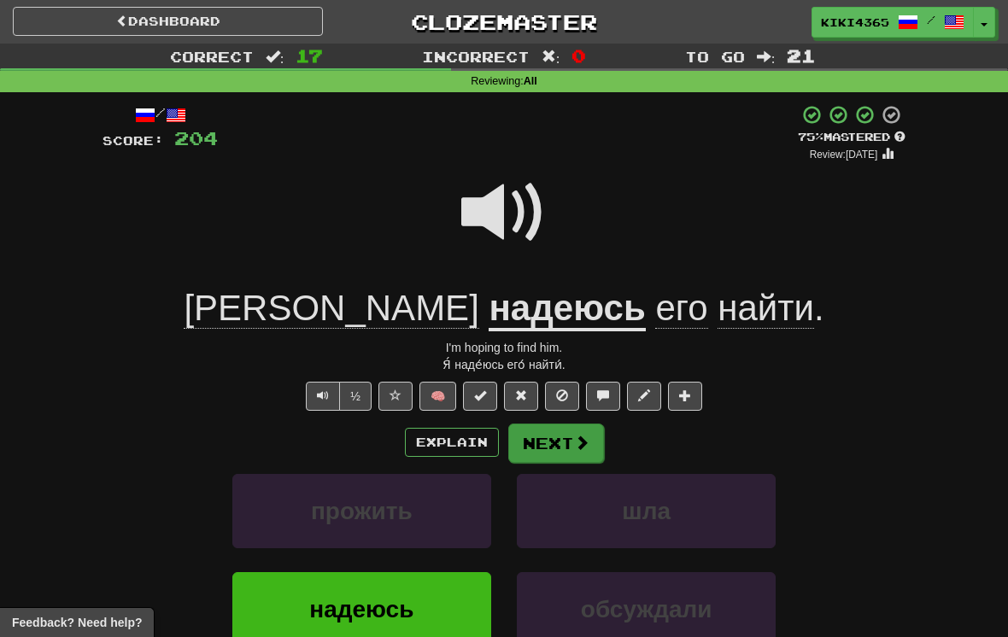
click at [574, 428] on button "Next" at bounding box center [556, 443] width 96 height 39
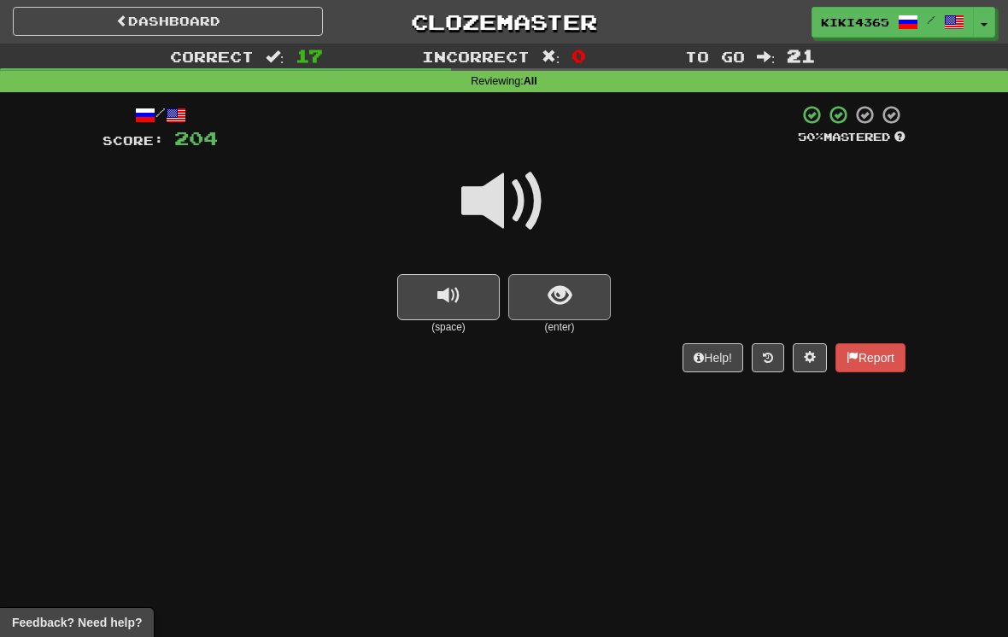
click at [565, 290] on span "show sentence" at bounding box center [559, 295] width 23 height 23
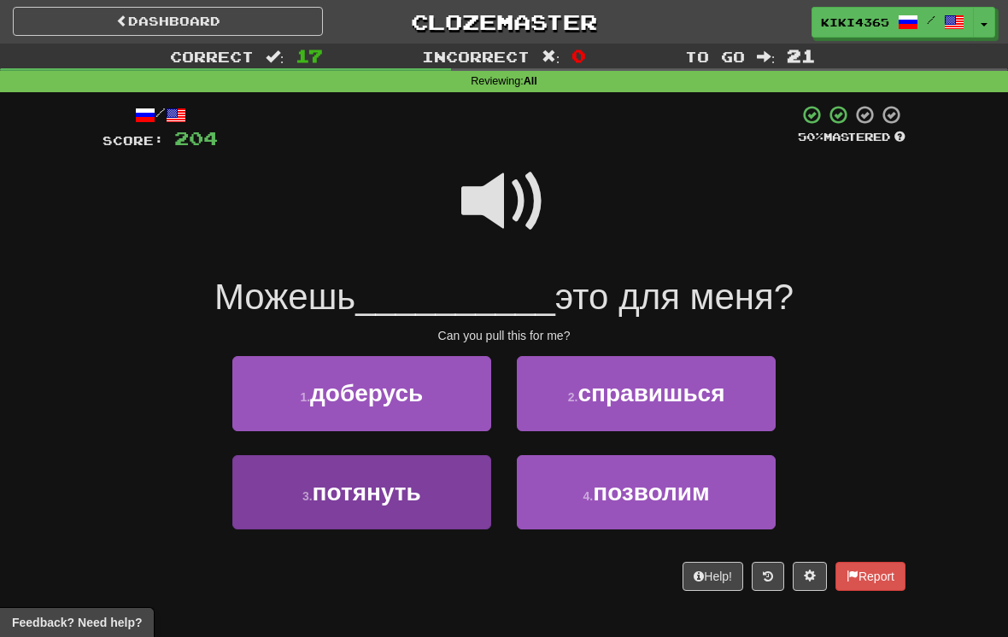
click at [418, 482] on span "потянуть" at bounding box center [367, 492] width 108 height 26
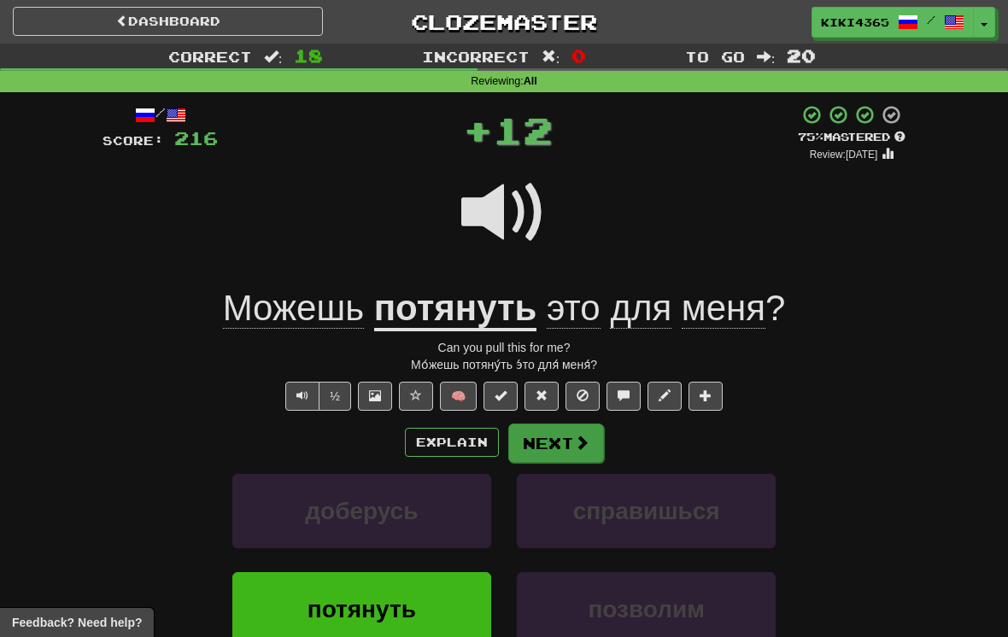
click at [591, 445] on button "Next" at bounding box center [556, 443] width 96 height 39
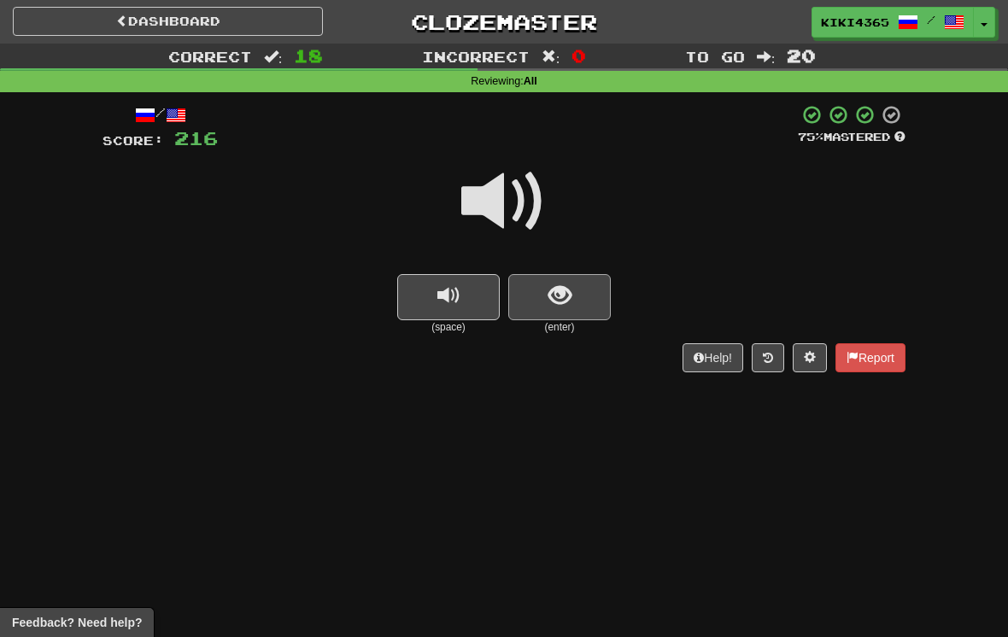
click at [577, 301] on button "show sentence" at bounding box center [559, 297] width 102 height 46
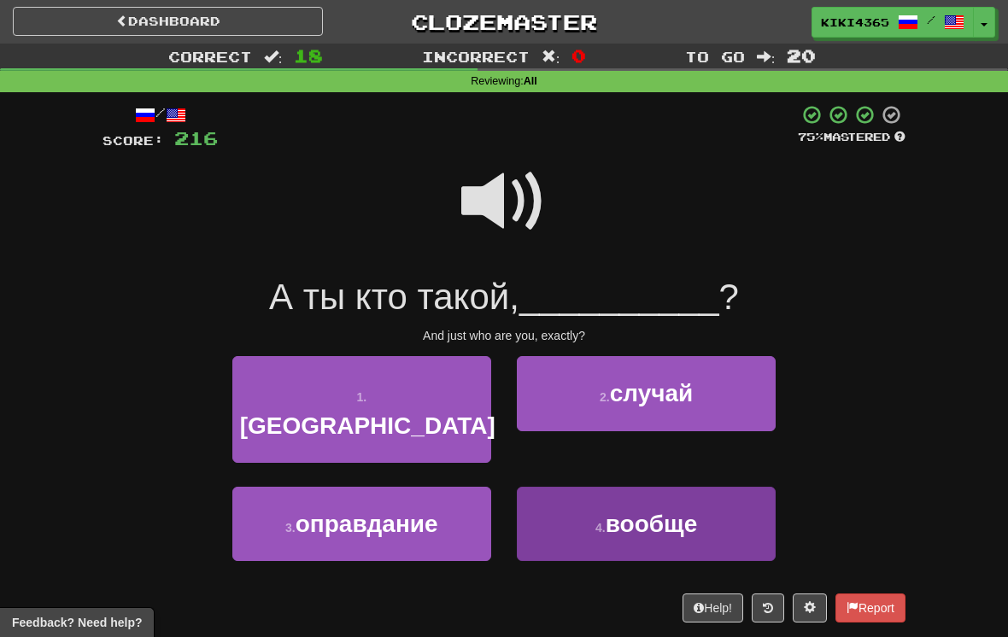
click at [717, 492] on button "4 . вообще" at bounding box center [646, 524] width 259 height 74
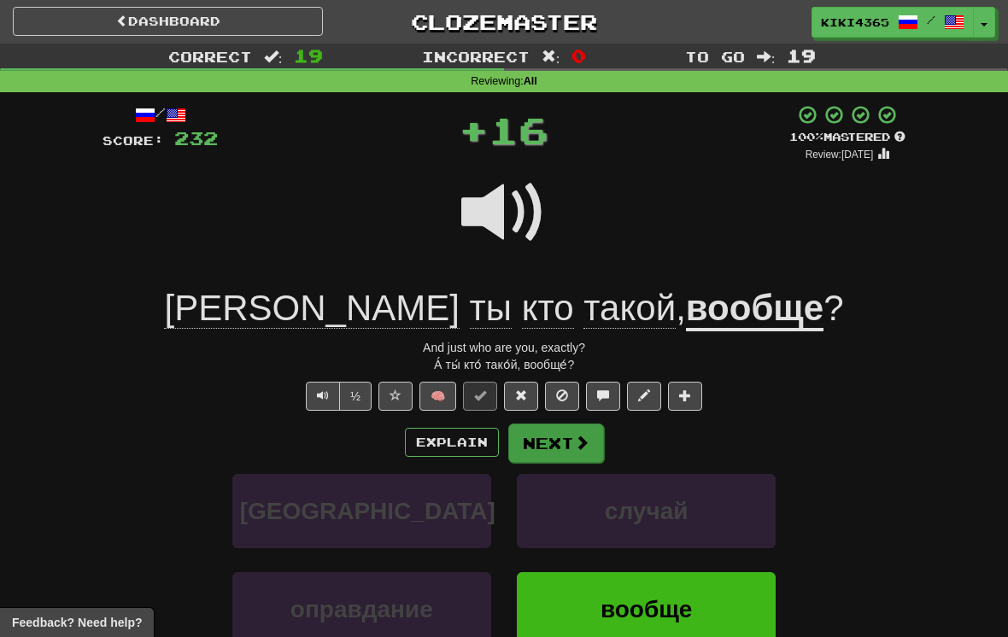
click at [577, 436] on span at bounding box center [581, 442] width 15 height 15
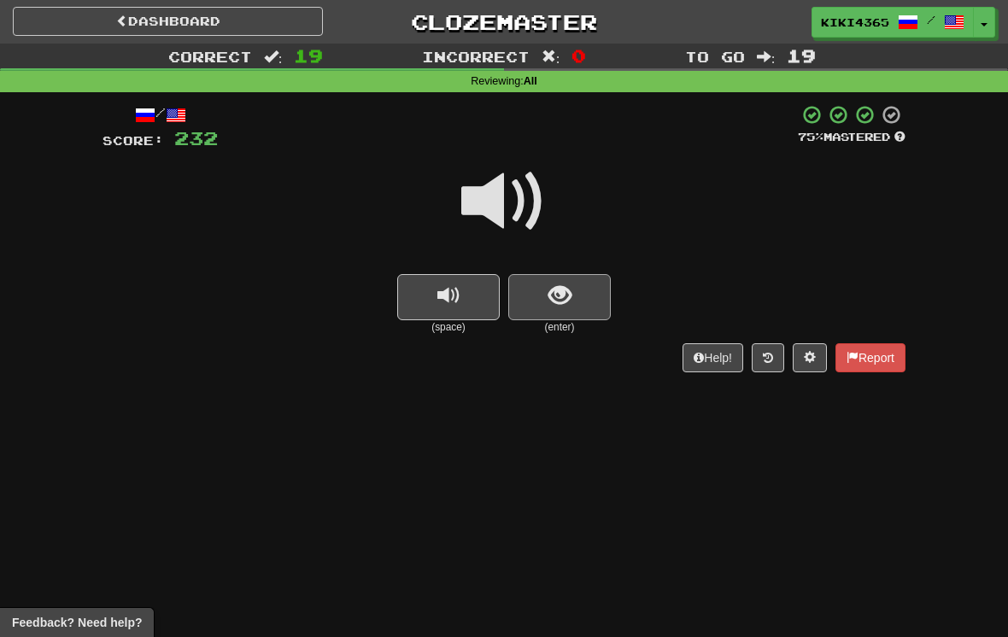
click at [570, 297] on span "show sentence" at bounding box center [559, 295] width 23 height 23
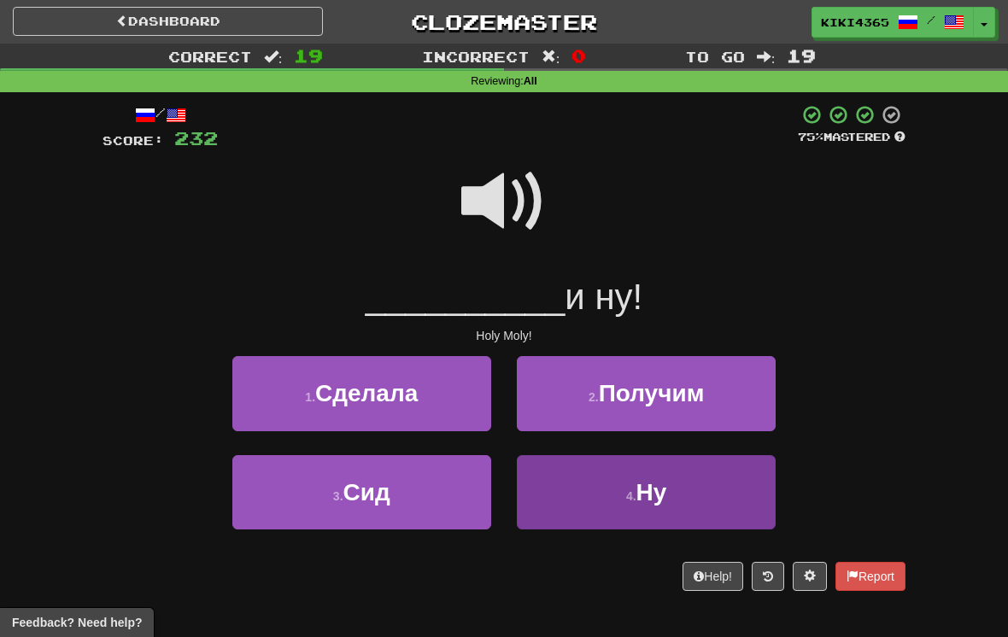
click at [692, 493] on button "4 . Ну" at bounding box center [646, 492] width 259 height 74
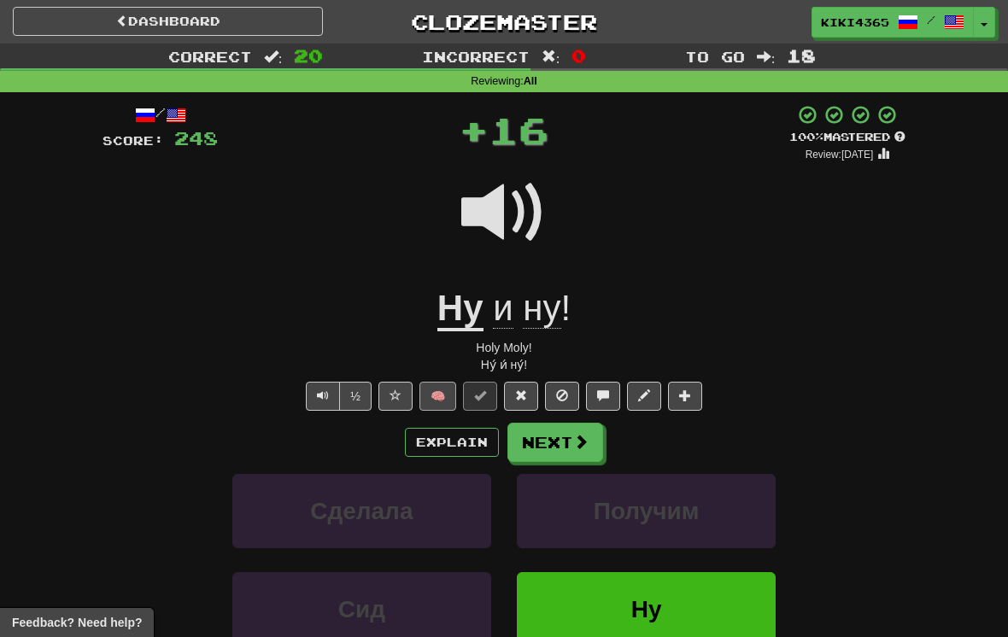
click at [454, 389] on button "🧠" at bounding box center [437, 396] width 37 height 29
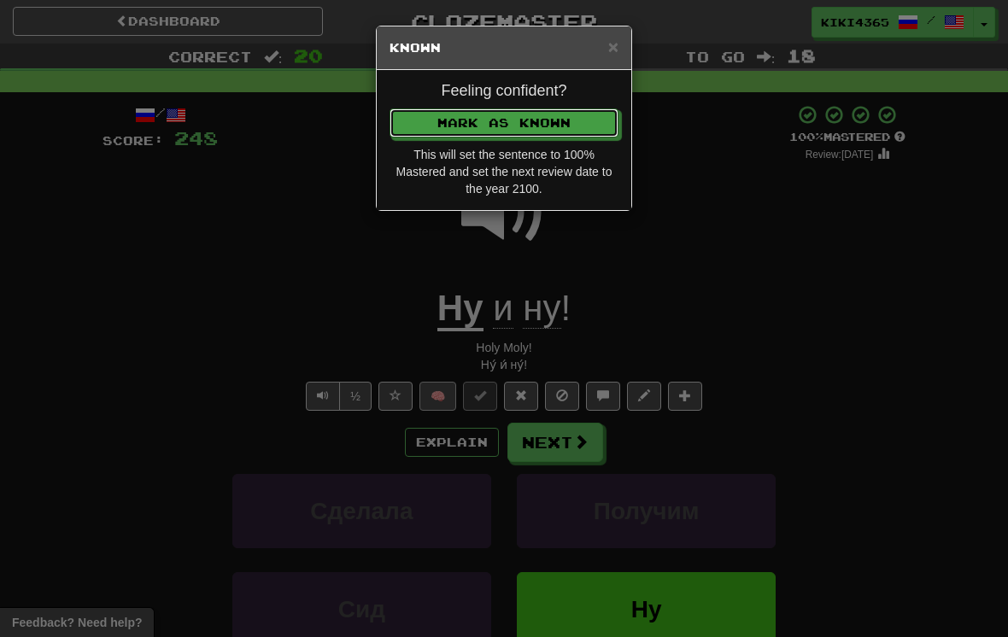
click at [504, 122] on button "Mark as Known" at bounding box center [503, 122] width 229 height 29
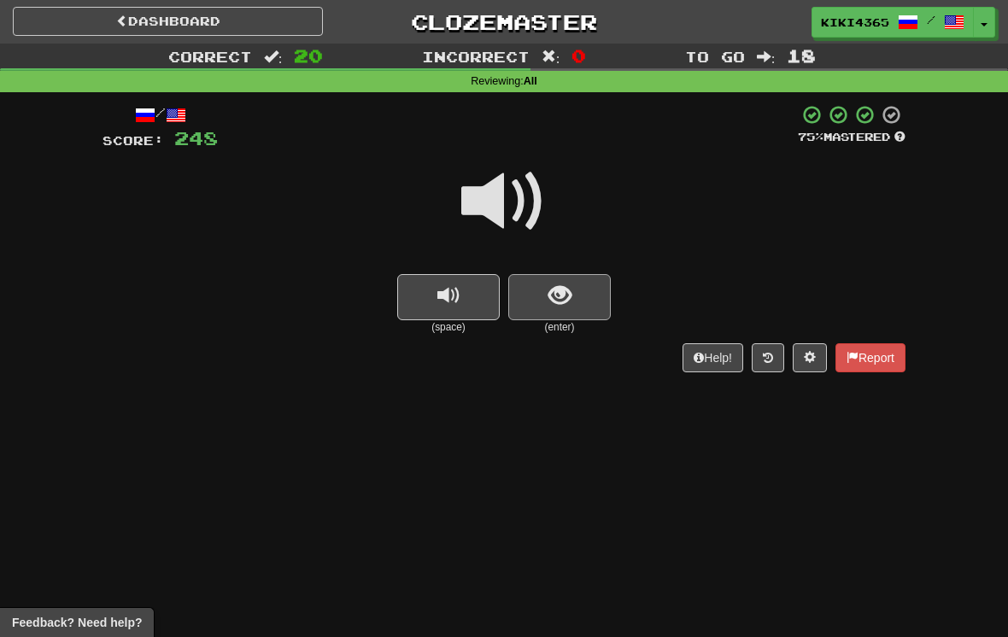
click at [606, 307] on button "show sentence" at bounding box center [559, 297] width 102 height 46
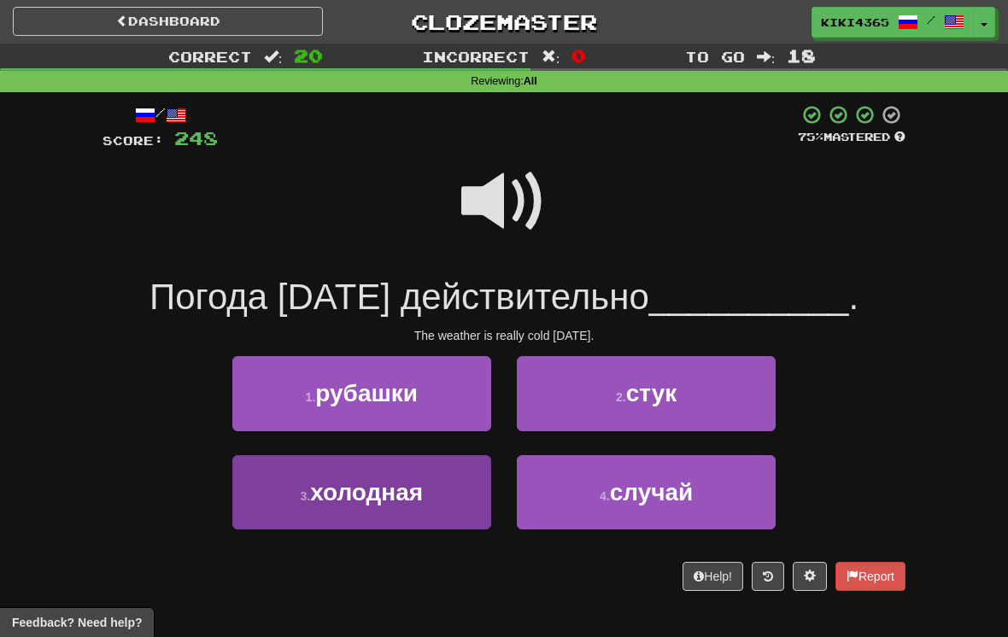
click at [437, 471] on button "3 . холодная" at bounding box center [361, 492] width 259 height 74
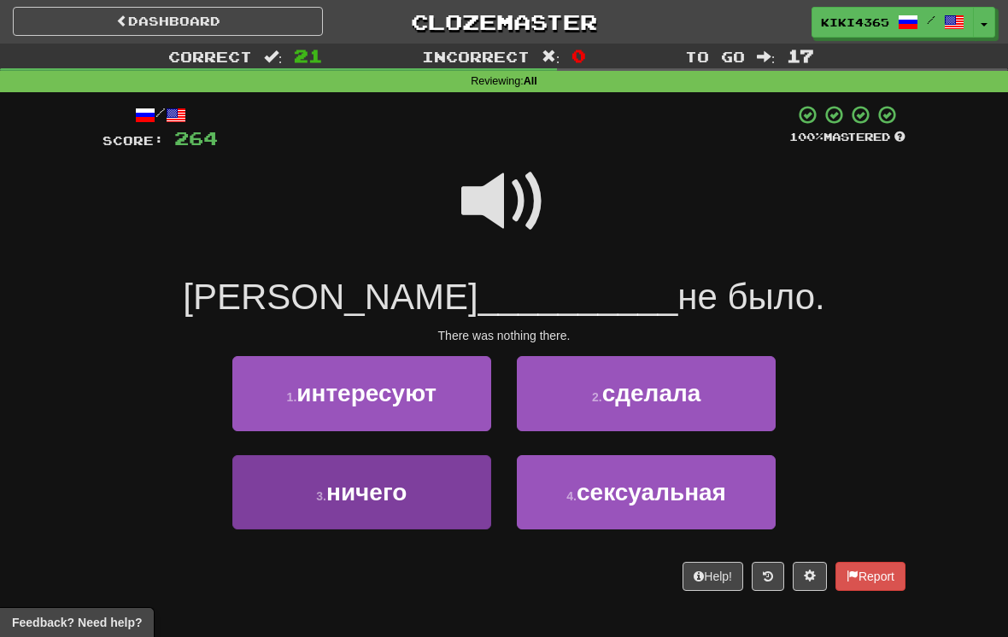
click at [452, 472] on button "3 . ничего" at bounding box center [361, 492] width 259 height 74
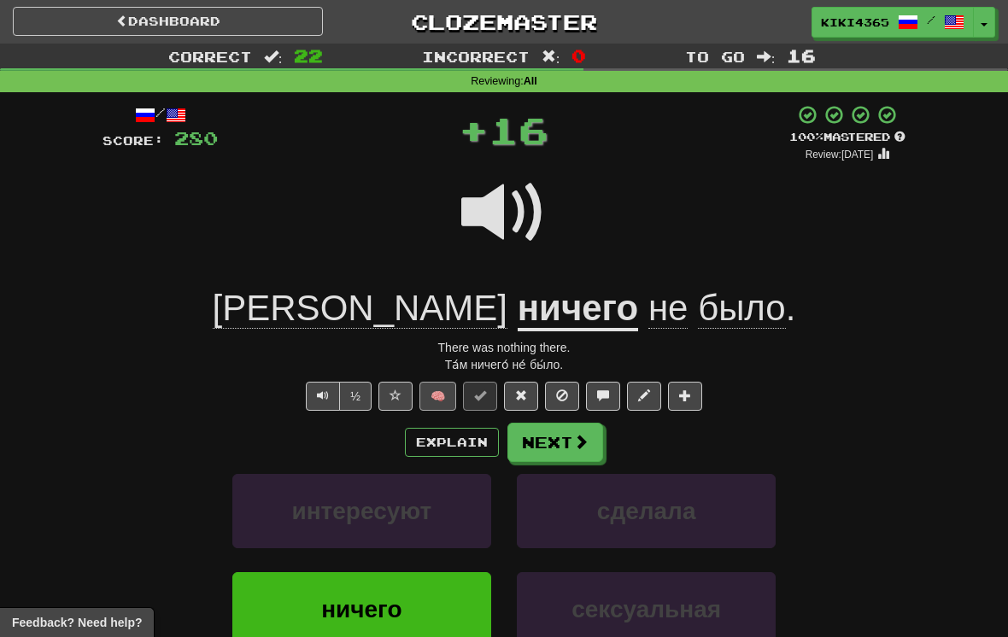
click at [447, 391] on button "🧠" at bounding box center [437, 396] width 37 height 29
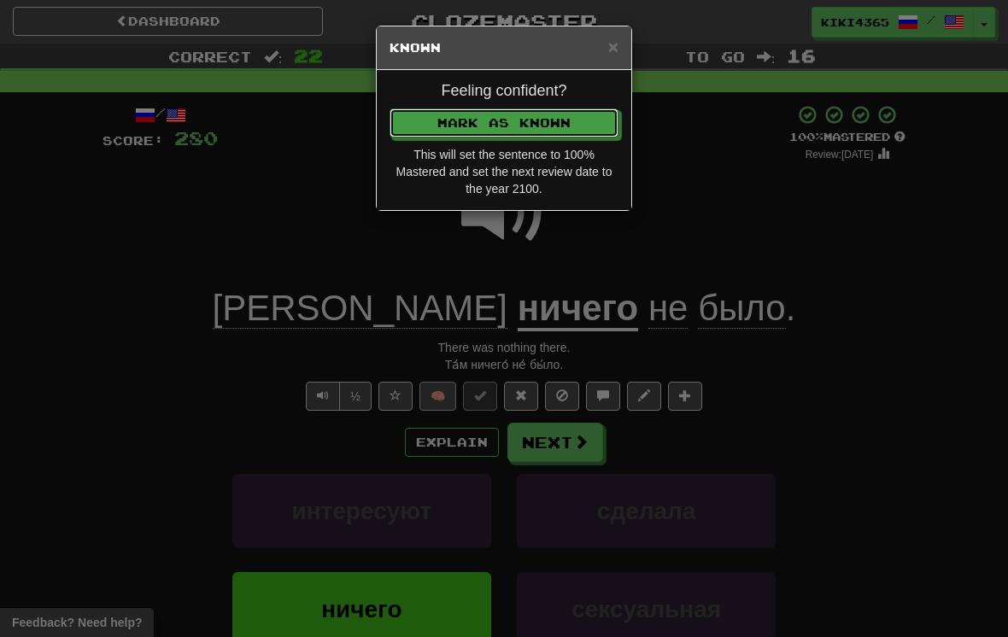
click at [504, 122] on button "Mark as Known" at bounding box center [503, 122] width 229 height 29
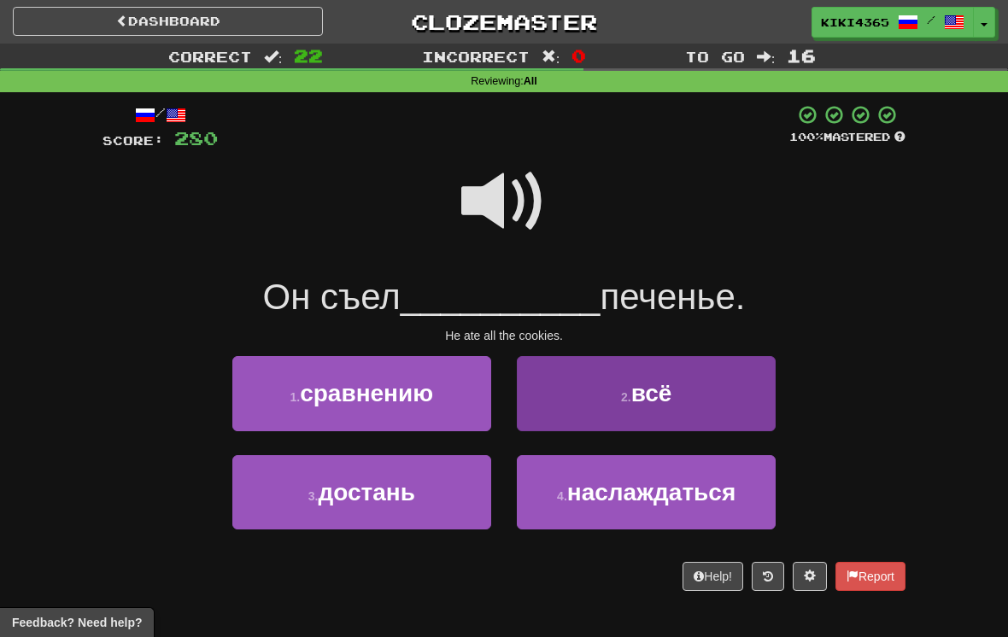
click at [675, 389] on button "2 . всё" at bounding box center [646, 393] width 259 height 74
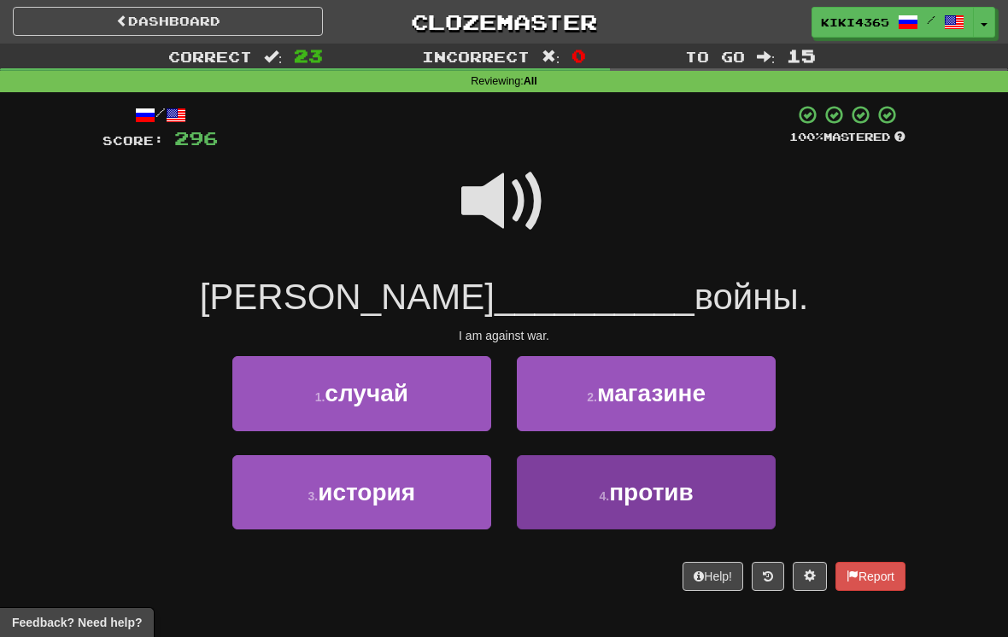
click at [618, 502] on span "против" at bounding box center [651, 492] width 85 height 26
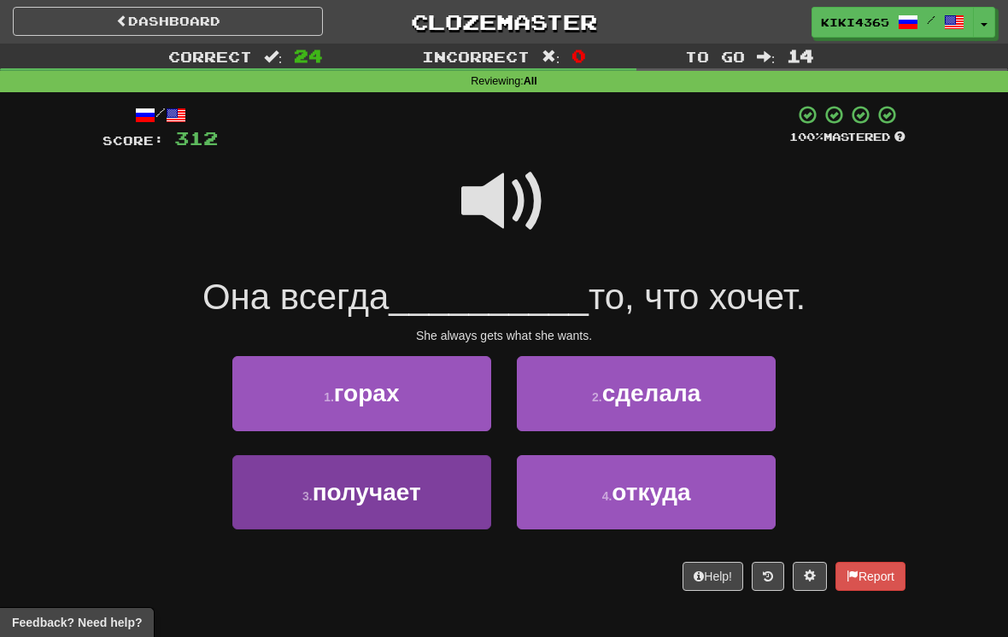
click at [425, 488] on button "3 . получает" at bounding box center [361, 492] width 259 height 74
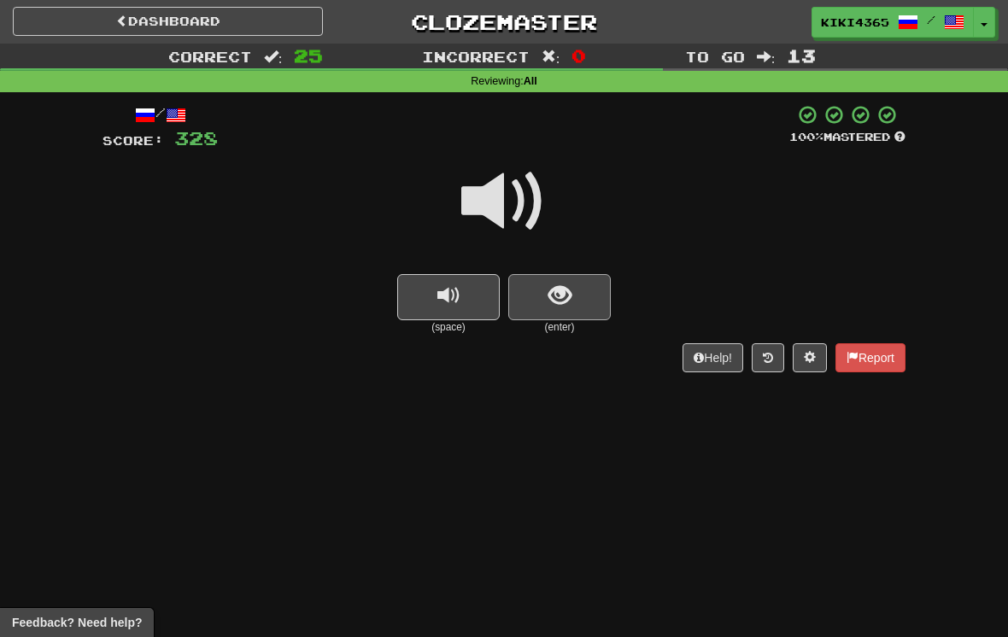
click at [604, 294] on button "show sentence" at bounding box center [559, 297] width 102 height 46
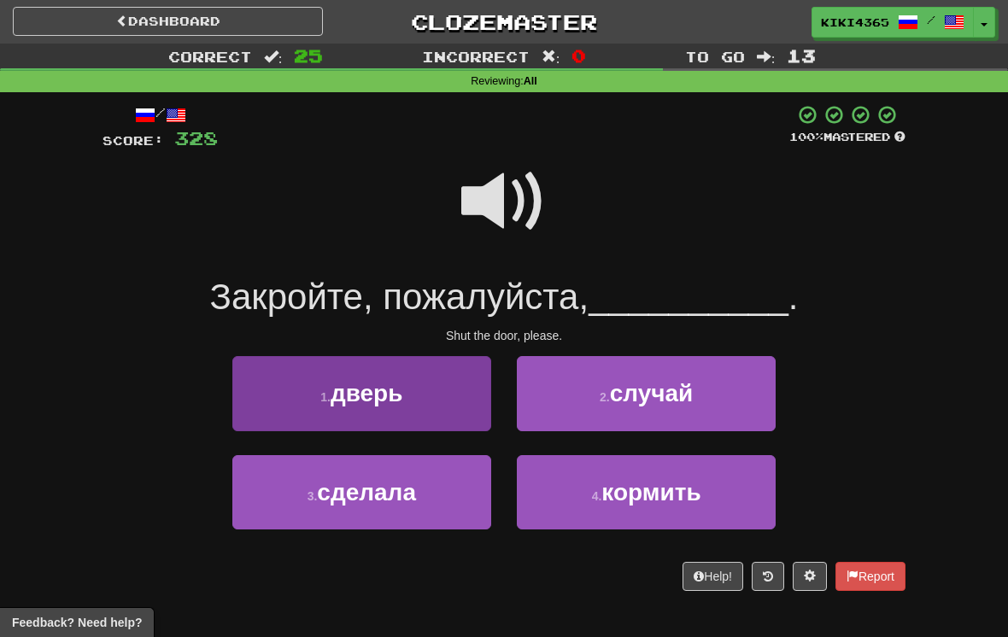
click at [429, 378] on button "1 . дверь" at bounding box center [361, 393] width 259 height 74
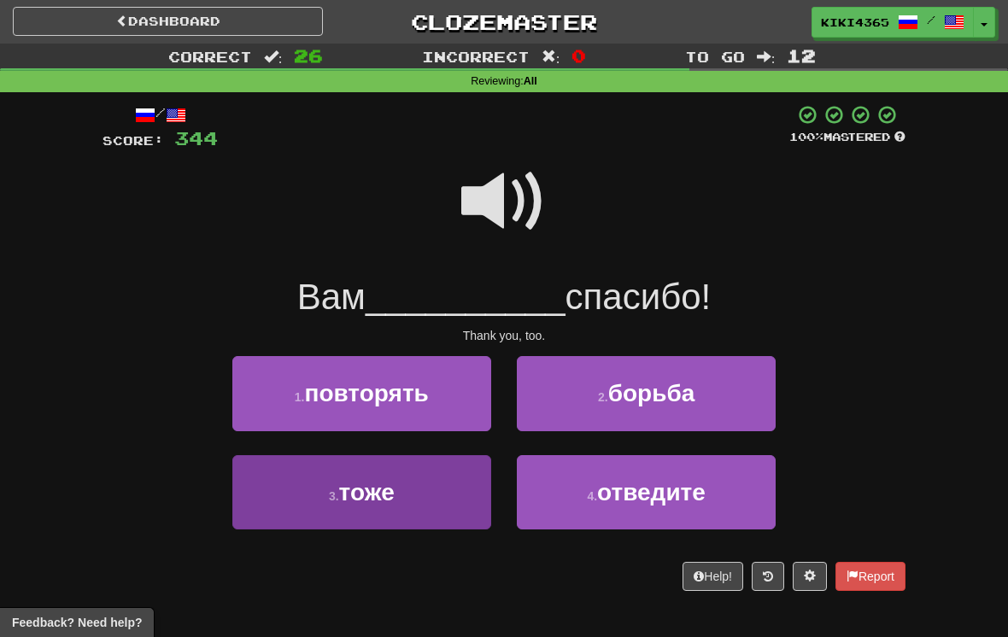
click at [382, 471] on button "3 . тоже" at bounding box center [361, 492] width 259 height 74
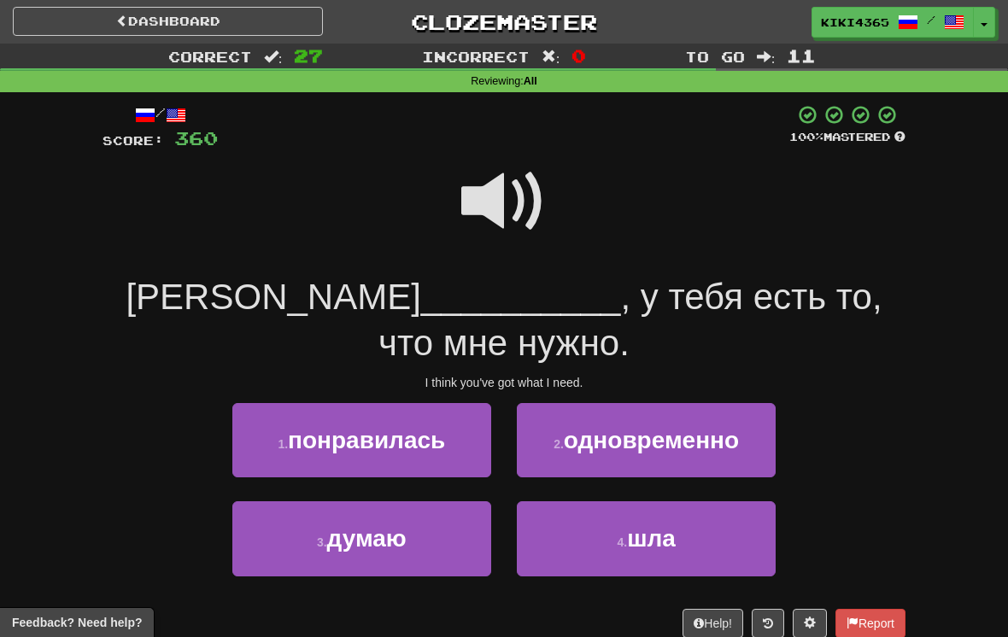
scroll to position [1, 0]
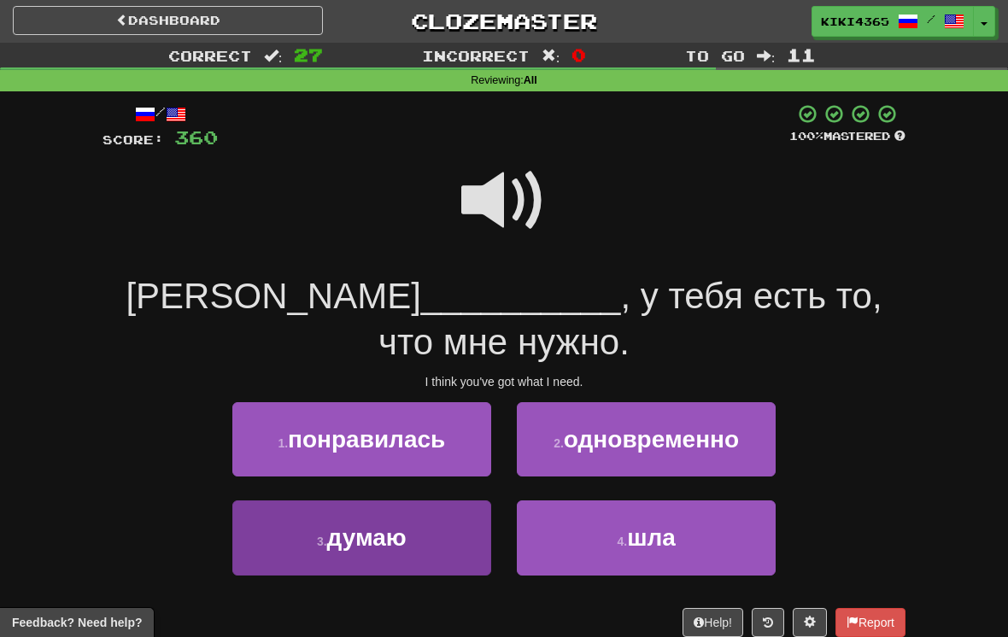
click at [397, 524] on span "думаю" at bounding box center [366, 537] width 79 height 26
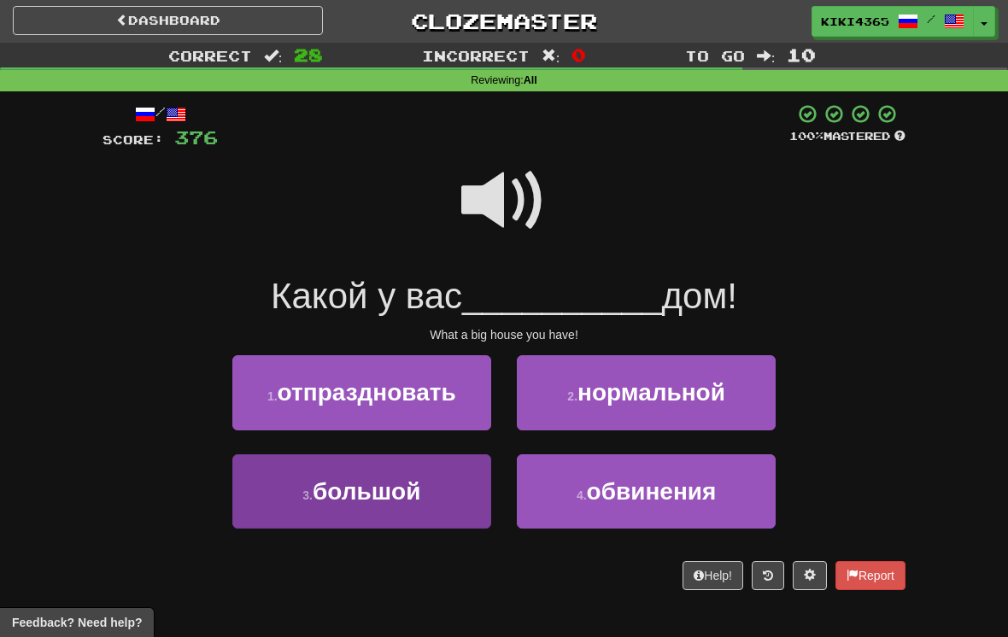
click at [442, 469] on button "3 . большой" at bounding box center [361, 491] width 259 height 74
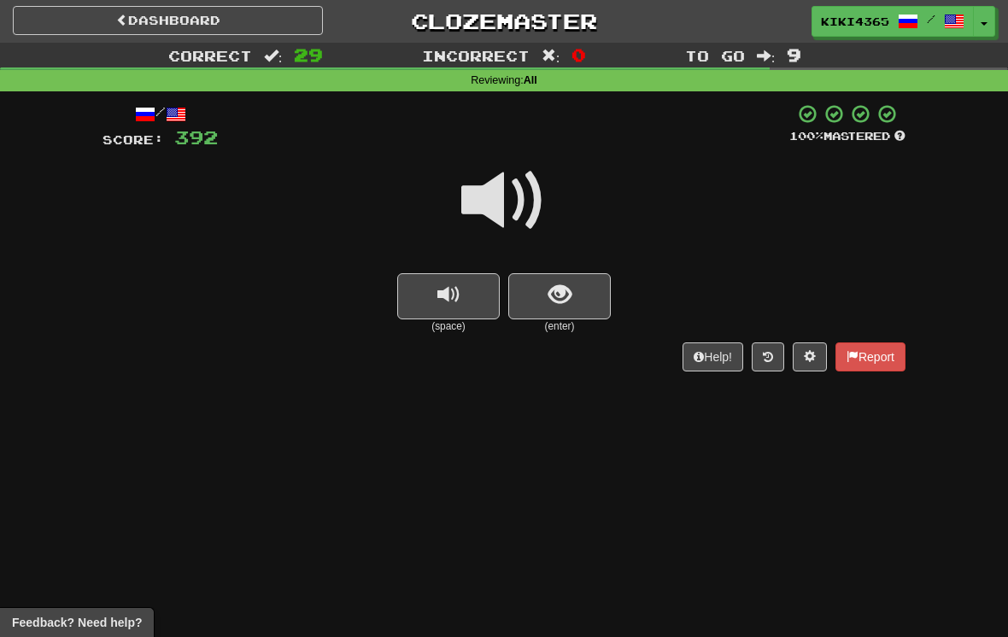
scroll to position [0, 0]
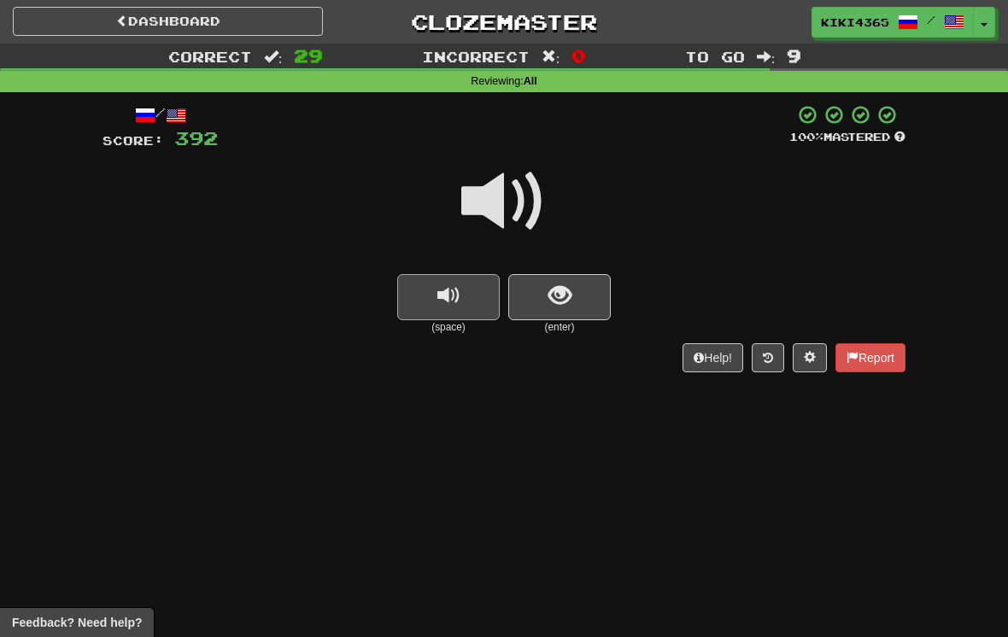
click at [452, 298] on span "replay audio" at bounding box center [448, 295] width 23 height 23
click at [551, 268] on div at bounding box center [503, 213] width 803 height 122
click at [592, 304] on button "show sentence" at bounding box center [559, 297] width 102 height 46
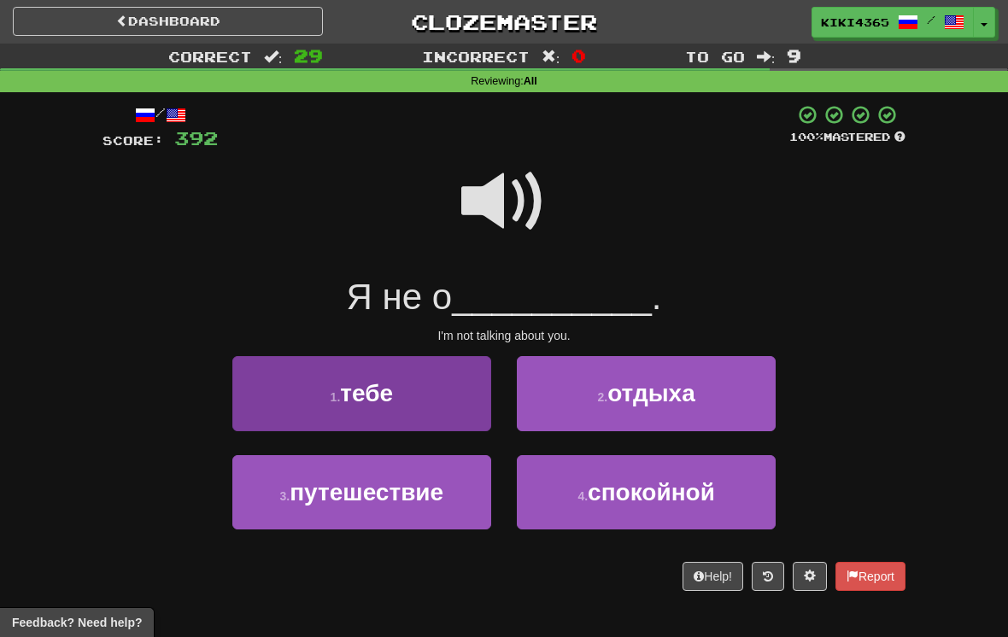
click at [451, 393] on button "1 . тебе" at bounding box center [361, 393] width 259 height 74
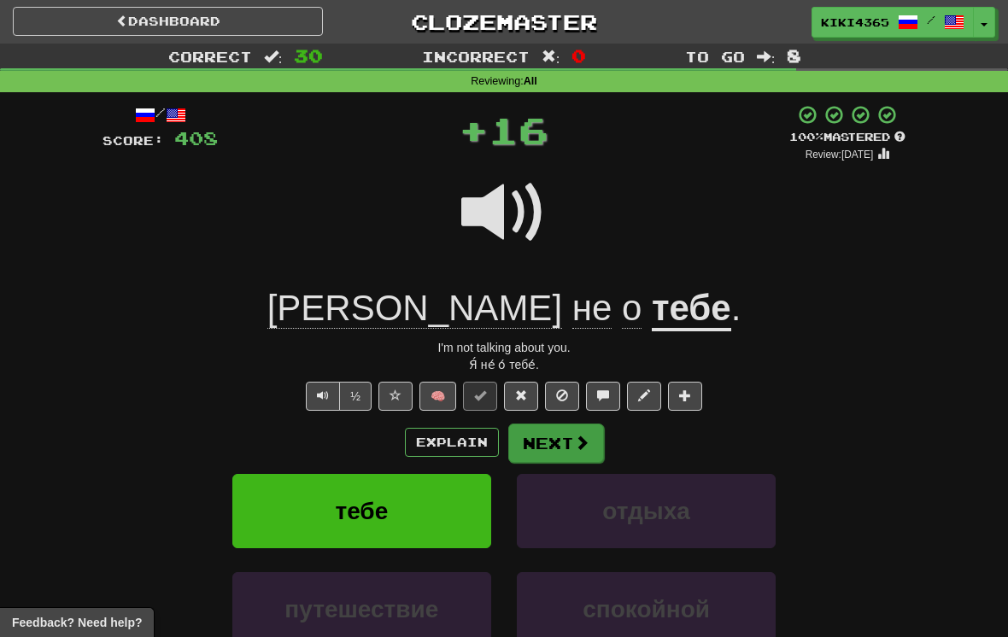
click at [595, 458] on button "Next" at bounding box center [556, 443] width 96 height 39
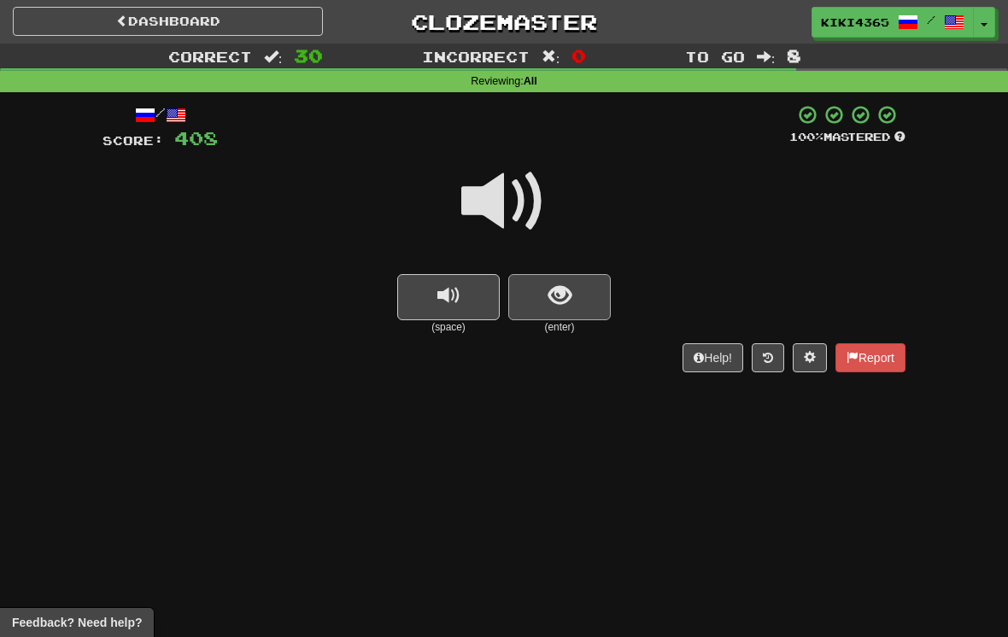
click at [589, 308] on button "show sentence" at bounding box center [559, 297] width 102 height 46
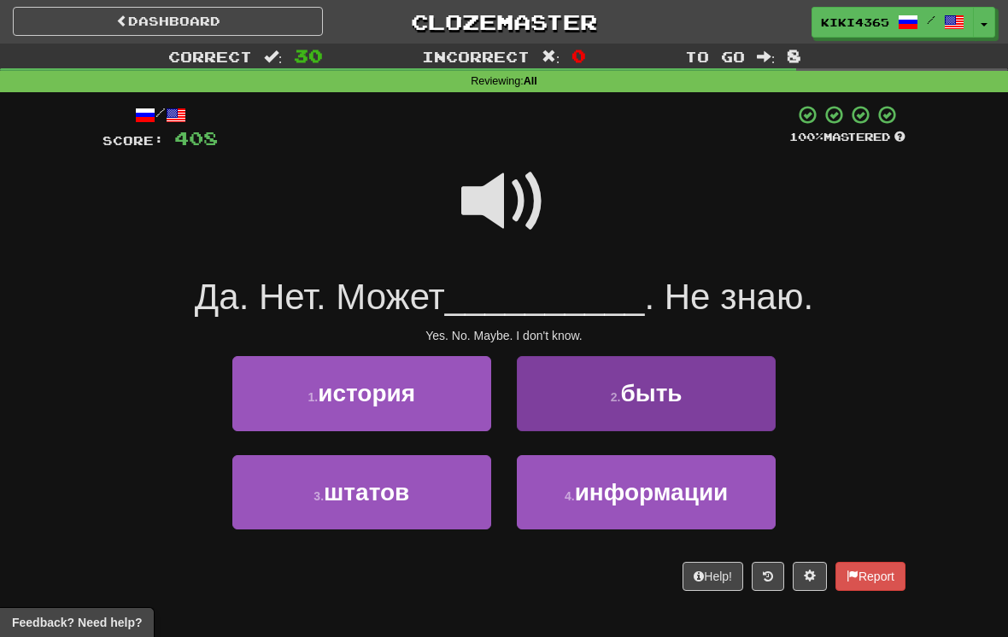
click at [659, 366] on button "2 . быть" at bounding box center [646, 393] width 259 height 74
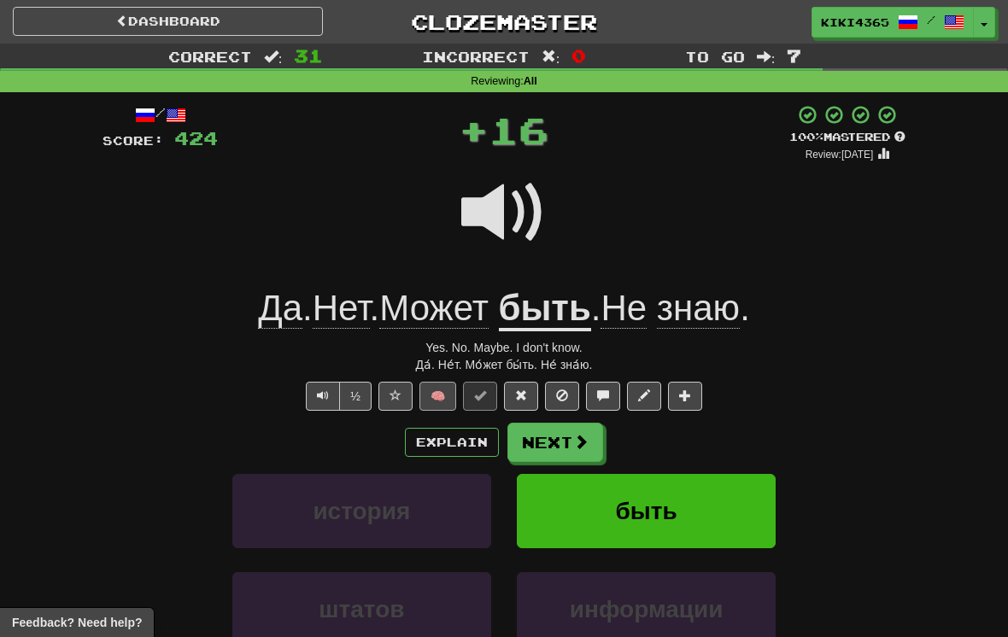
click at [444, 389] on button "🧠" at bounding box center [437, 396] width 37 height 29
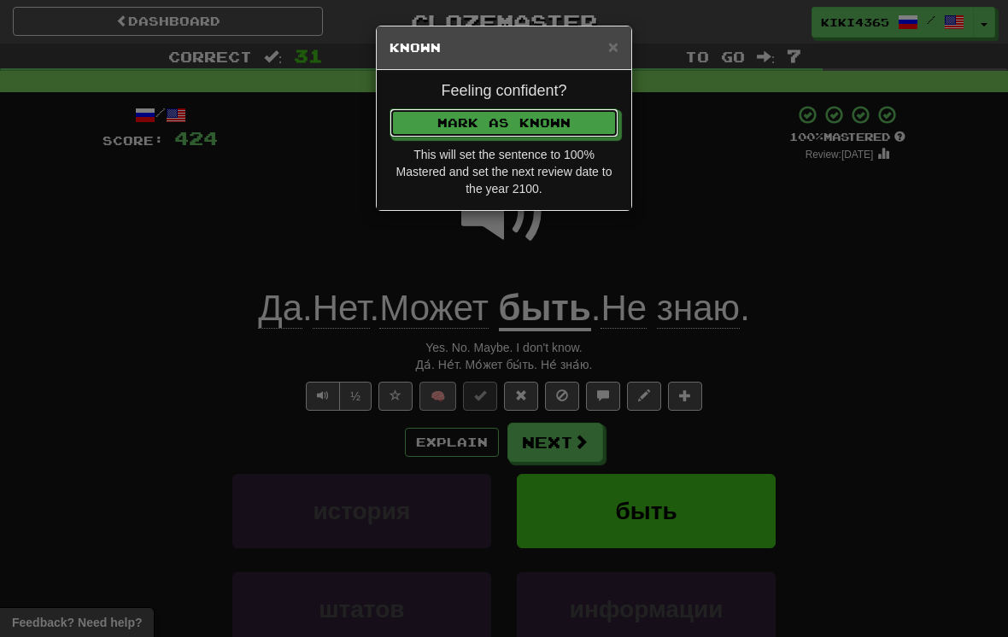
click at [504, 122] on button "Mark as Known" at bounding box center [503, 122] width 229 height 29
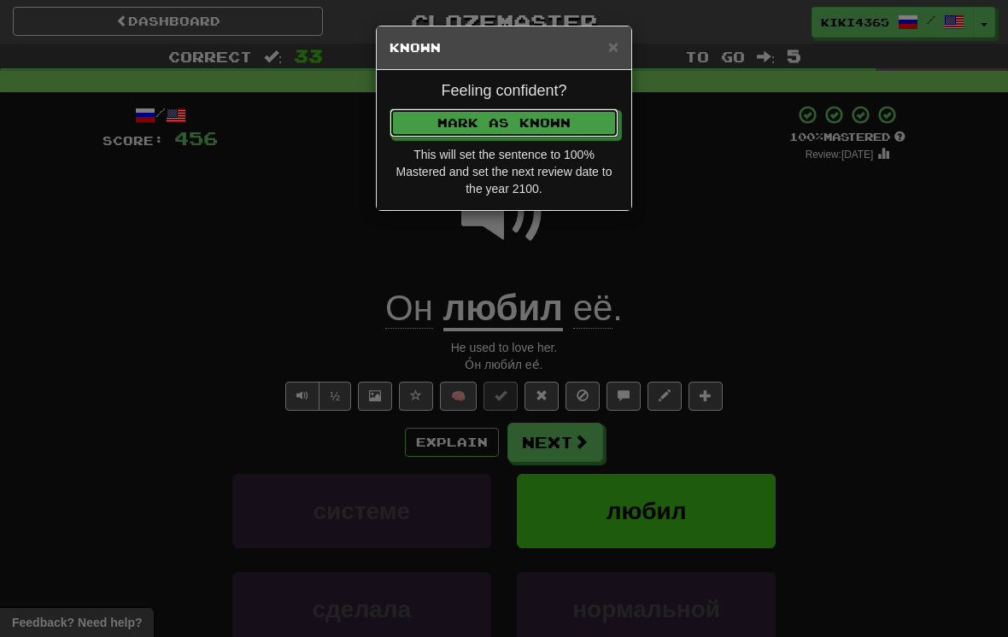
click at [504, 122] on button "Mark as Known" at bounding box center [503, 122] width 229 height 29
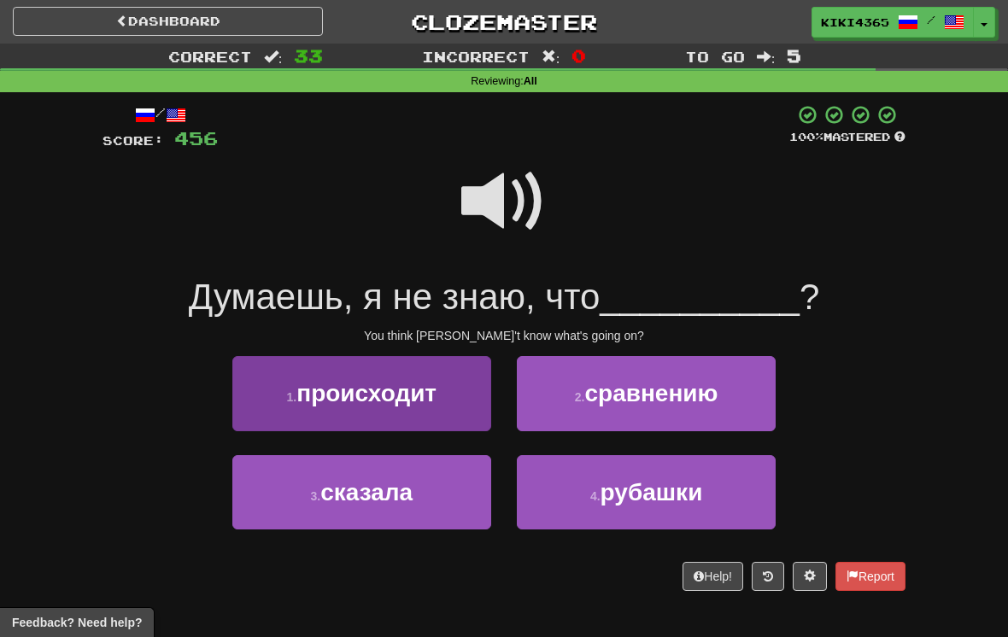
click at [356, 367] on button "1 . происходит" at bounding box center [361, 393] width 259 height 74
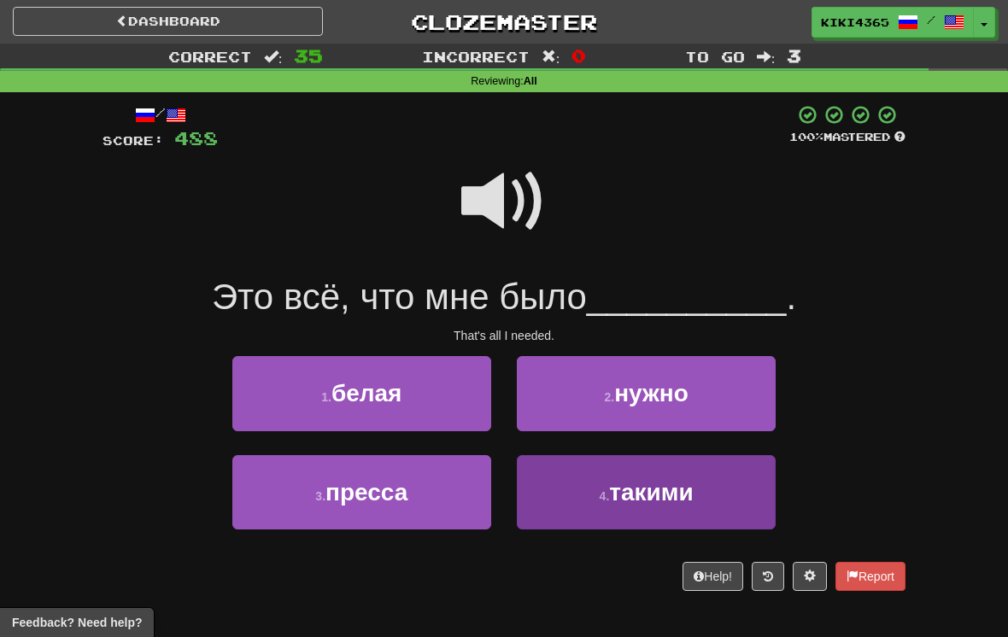
click at [692, 502] on span "такими" at bounding box center [651, 492] width 84 height 26
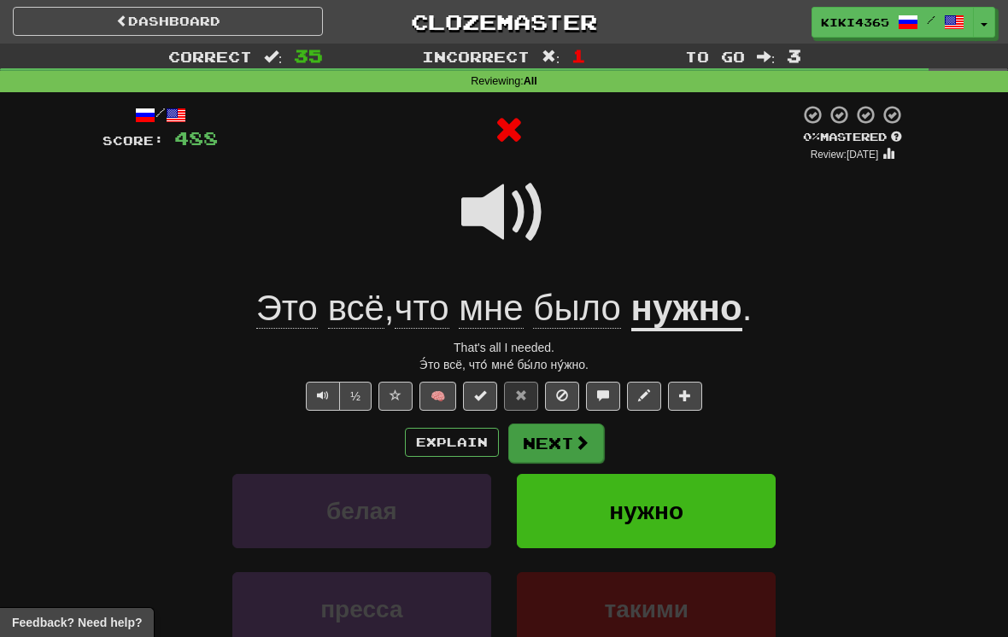
click at [577, 456] on button "Next" at bounding box center [556, 443] width 96 height 39
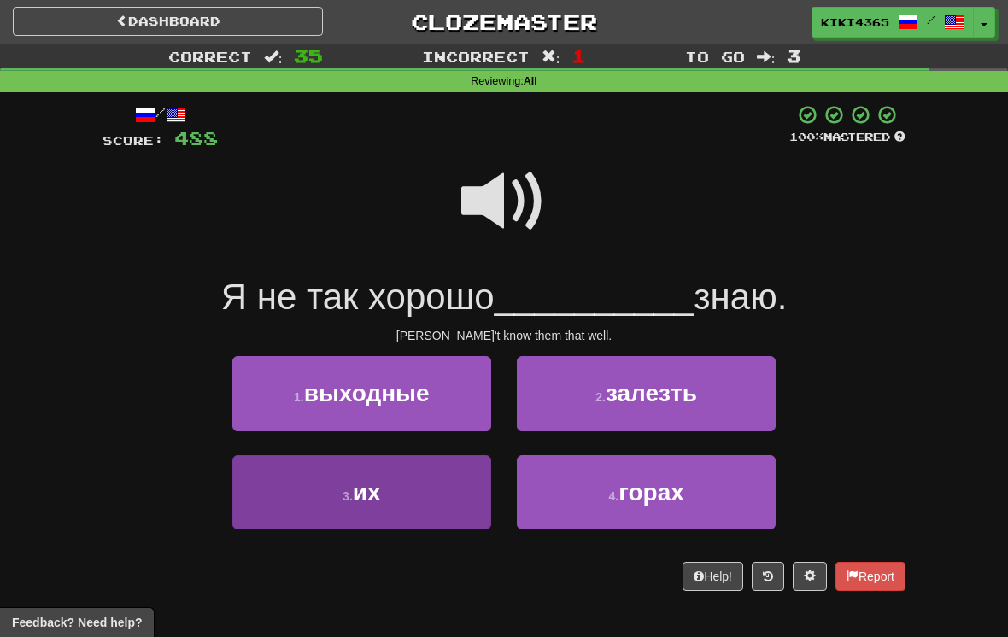
click at [426, 492] on button "3 . их" at bounding box center [361, 492] width 259 height 74
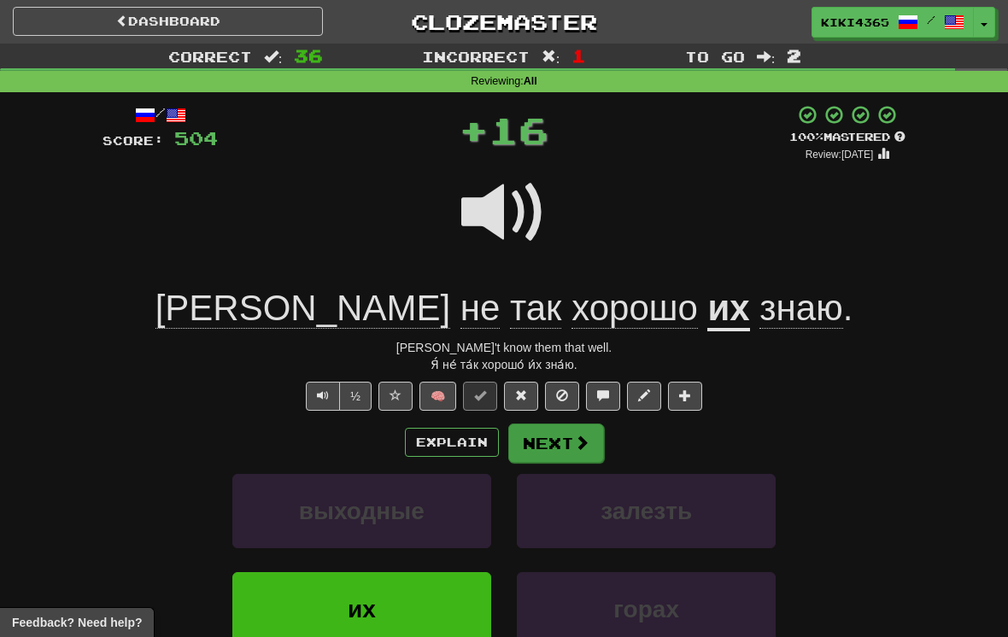
click at [571, 434] on button "Next" at bounding box center [556, 443] width 96 height 39
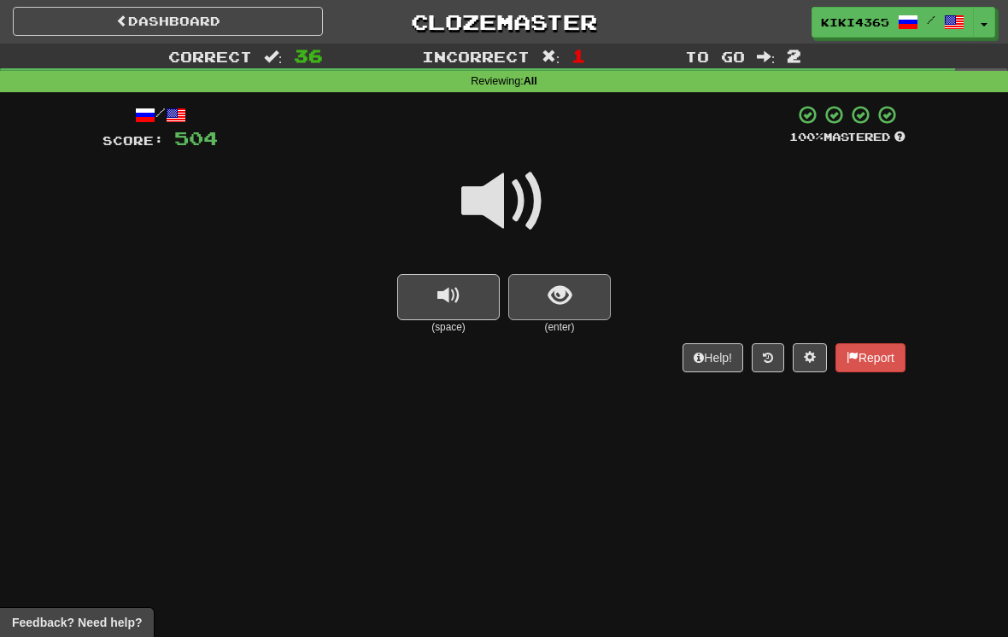
click at [577, 307] on button "show sentence" at bounding box center [559, 297] width 102 height 46
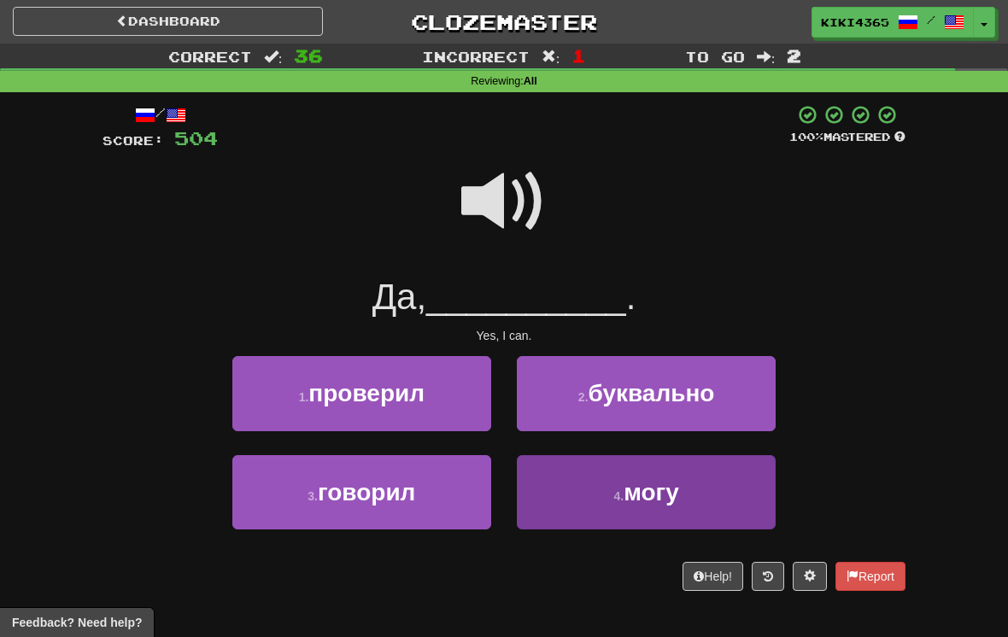
click at [581, 493] on button "4 . могу" at bounding box center [646, 492] width 259 height 74
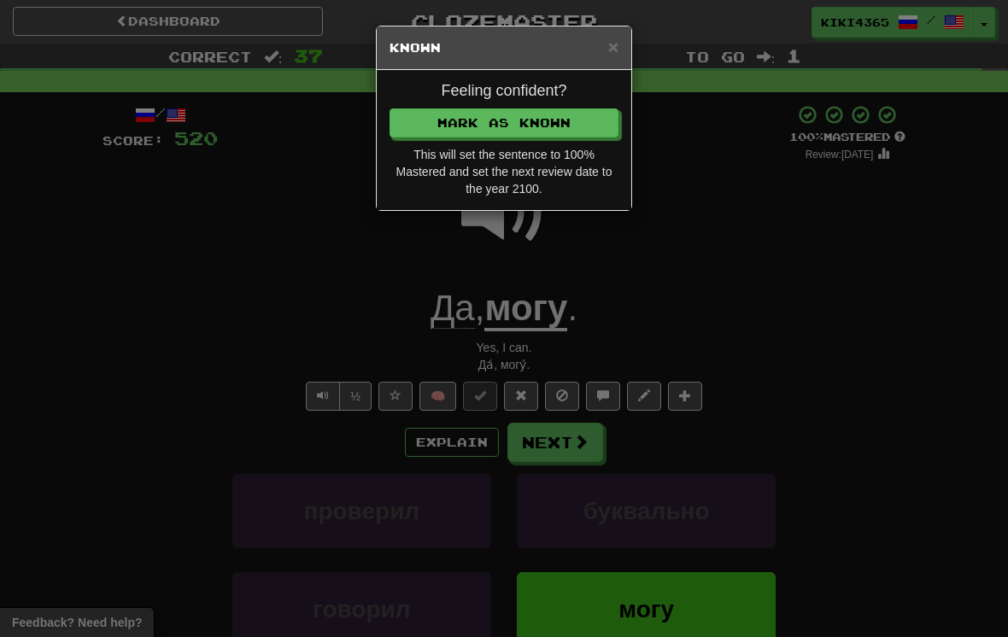
click at [444, 95] on h4 "Feeling confident?" at bounding box center [503, 91] width 229 height 17
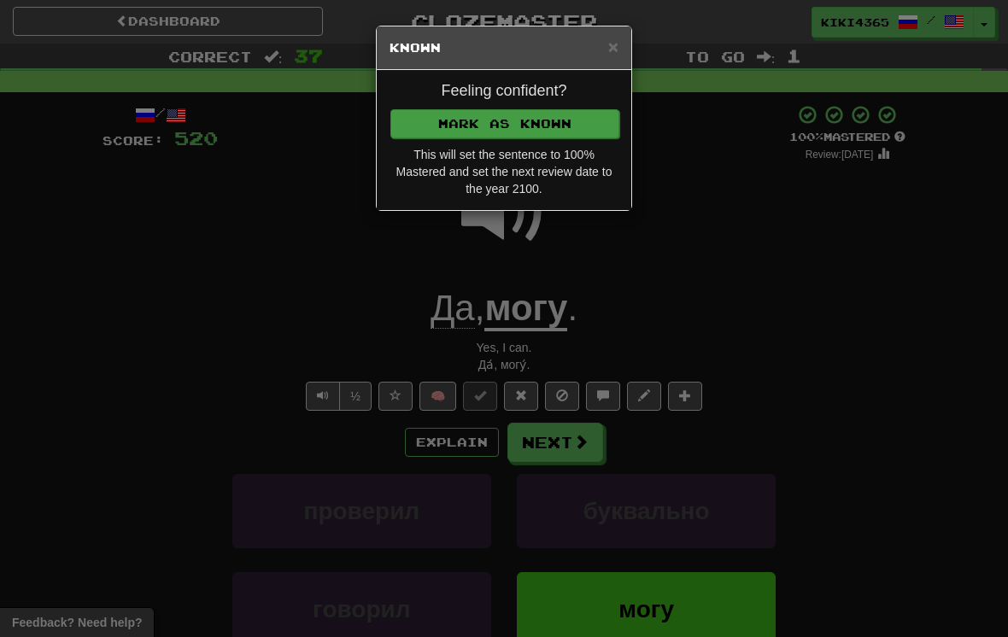
click at [439, 109] on button "Mark as Known" at bounding box center [504, 123] width 229 height 29
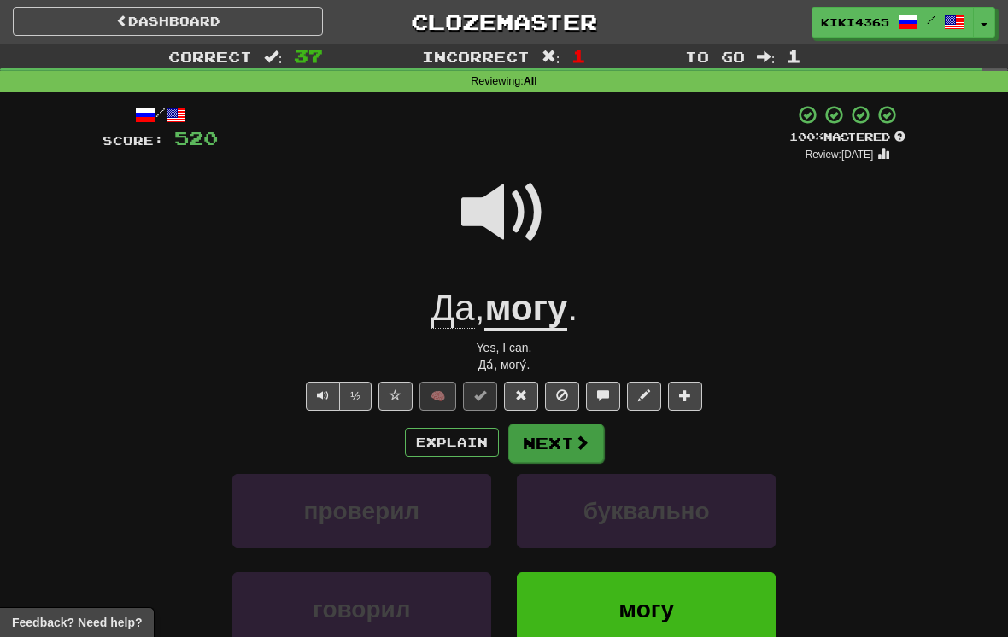
click at [524, 427] on button "Next" at bounding box center [556, 443] width 96 height 39
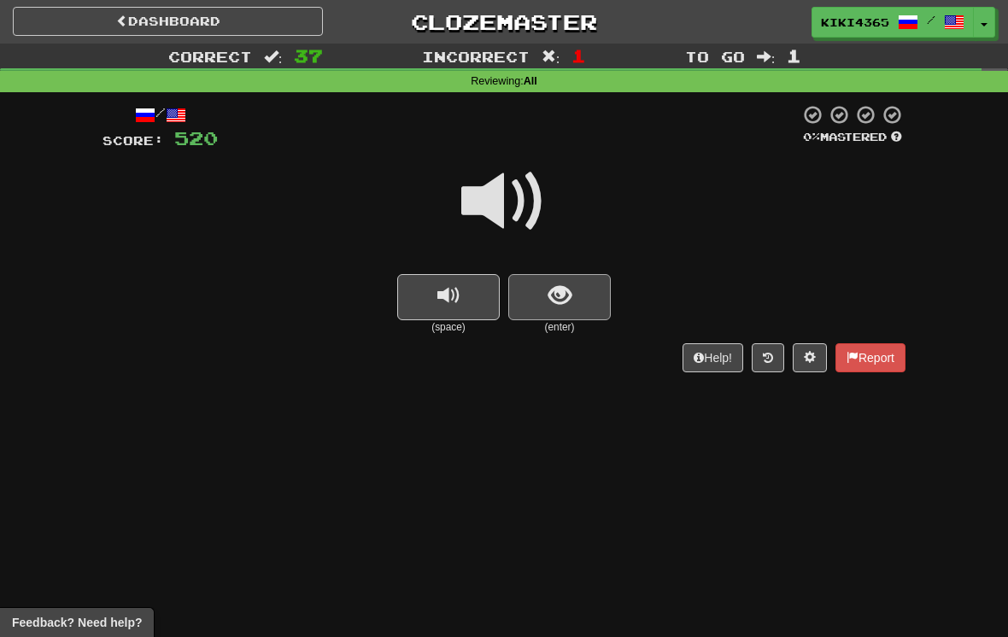
click at [539, 311] on button "show sentence" at bounding box center [559, 297] width 102 height 46
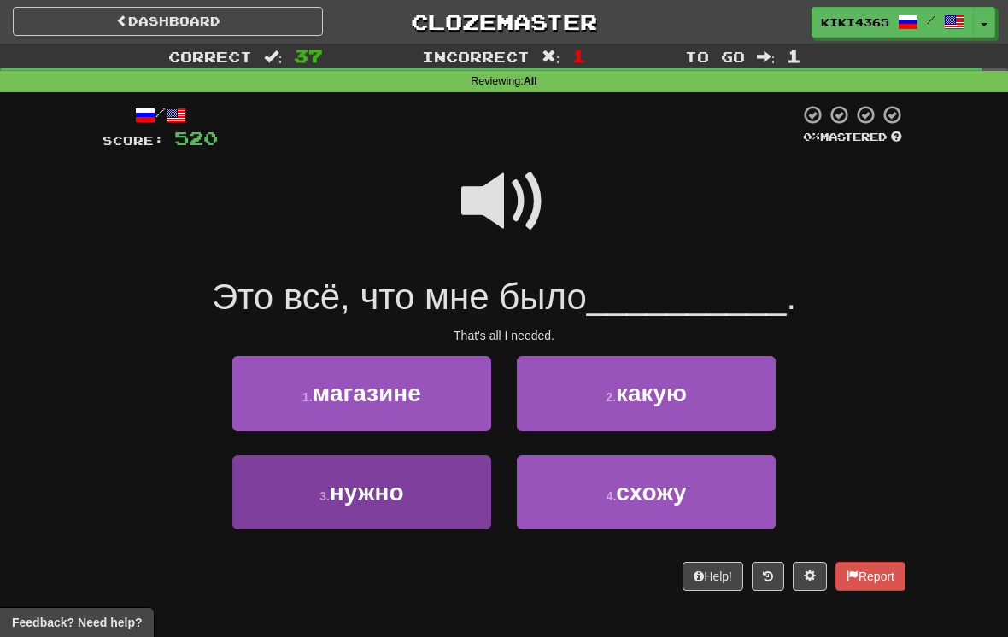
click at [363, 494] on span "нужно" at bounding box center [367, 492] width 74 height 26
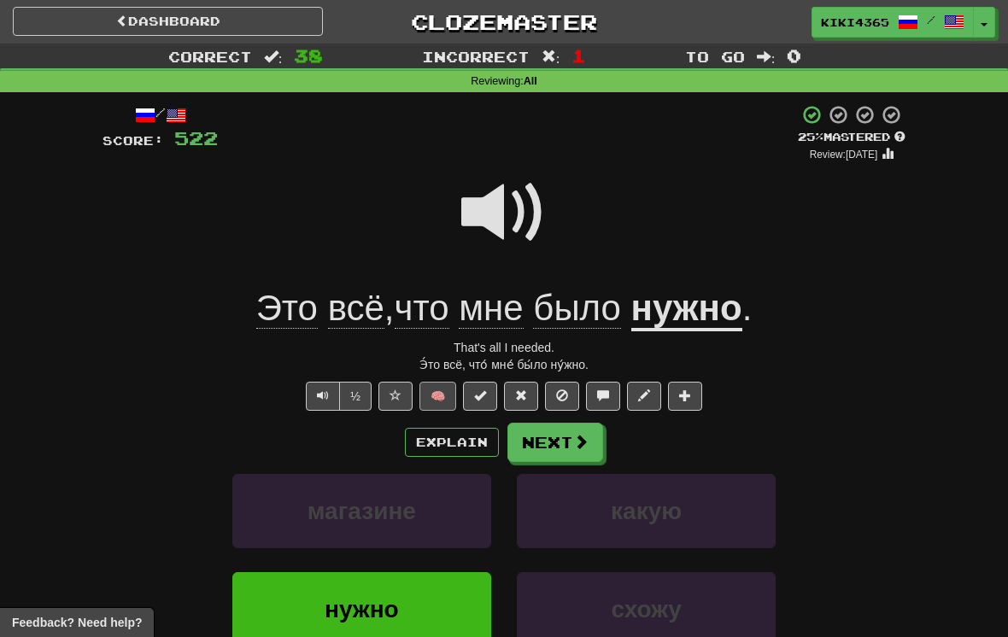
click at [436, 399] on button "🧠" at bounding box center [437, 396] width 37 height 29
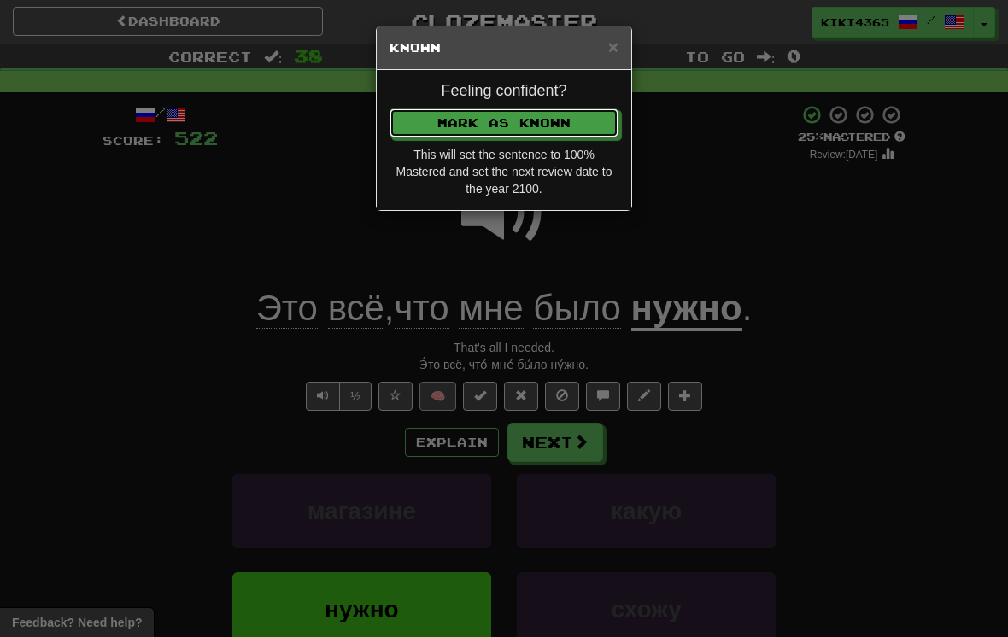
click at [504, 122] on button "Mark as Known" at bounding box center [503, 122] width 229 height 29
